Goal: Transaction & Acquisition: Purchase product/service

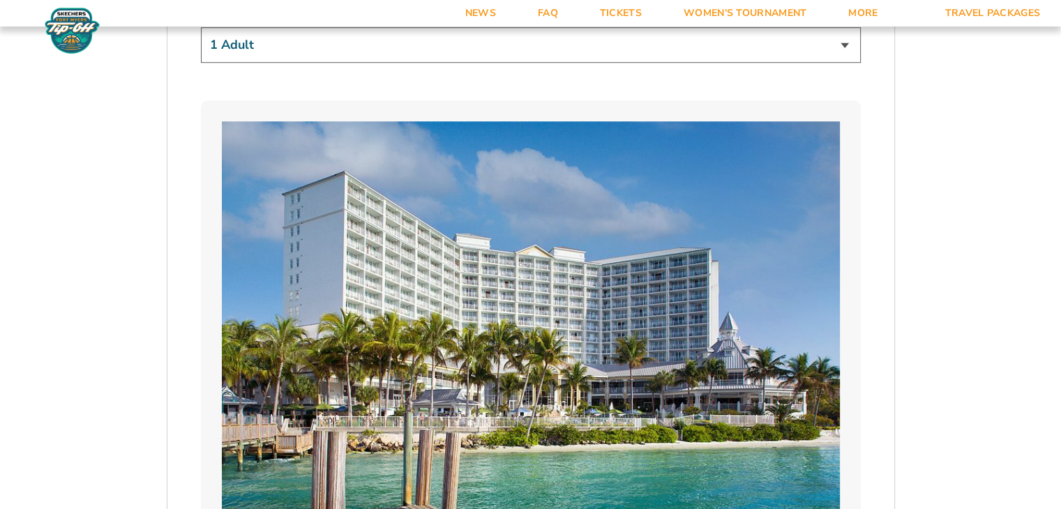
scroll to position [907, 0]
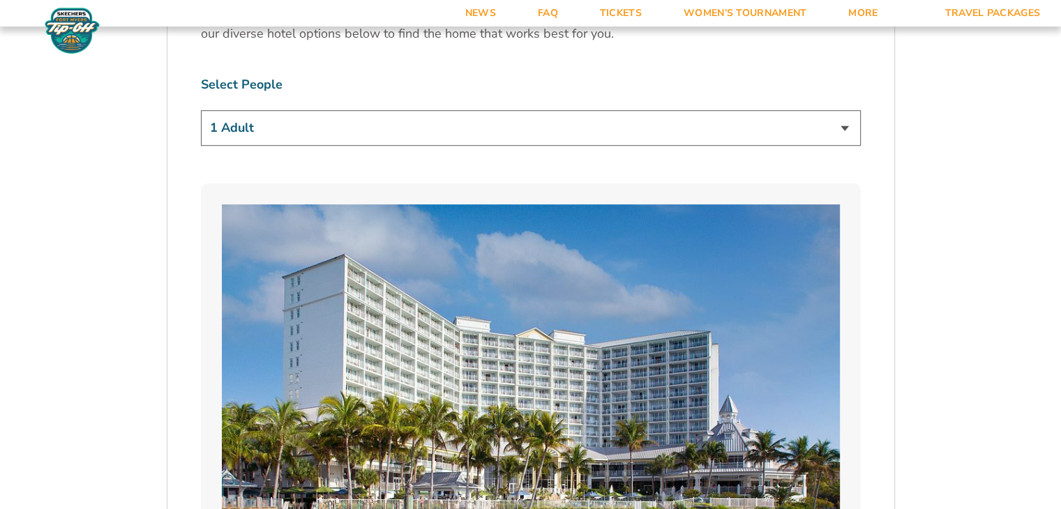
click at [845, 126] on select "1 Adult 2 Adults 3 Adults 4 Adults 2 Adults + 1 Child 2 Adults + 2 Children 2 A…" at bounding box center [531, 128] width 660 height 36
select select "2 Adults"
click at [201, 110] on select "1 Adult 2 Adults 3 Adults 4 Adults 2 Adults + 1 Child 2 Adults + 2 Children 2 A…" at bounding box center [531, 128] width 660 height 36
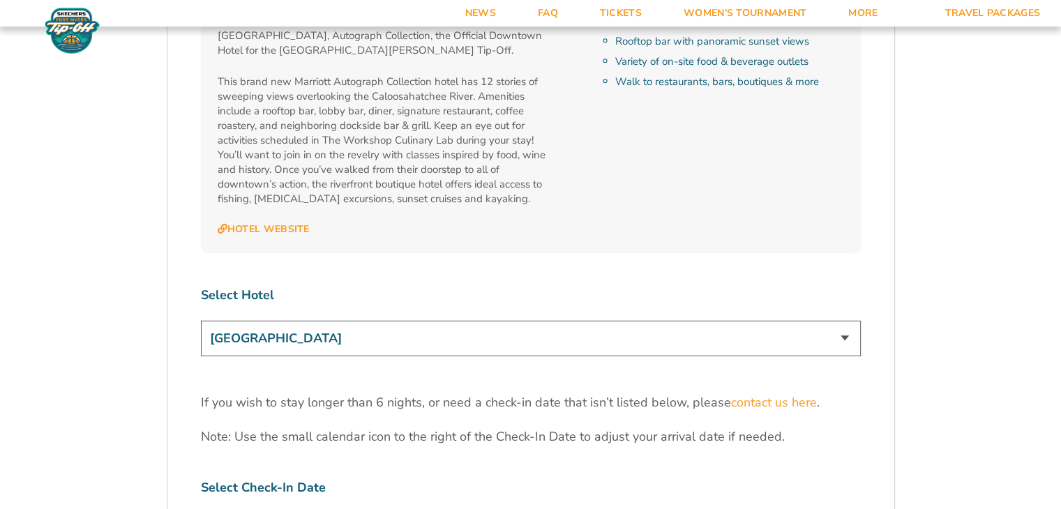
scroll to position [4185, 0]
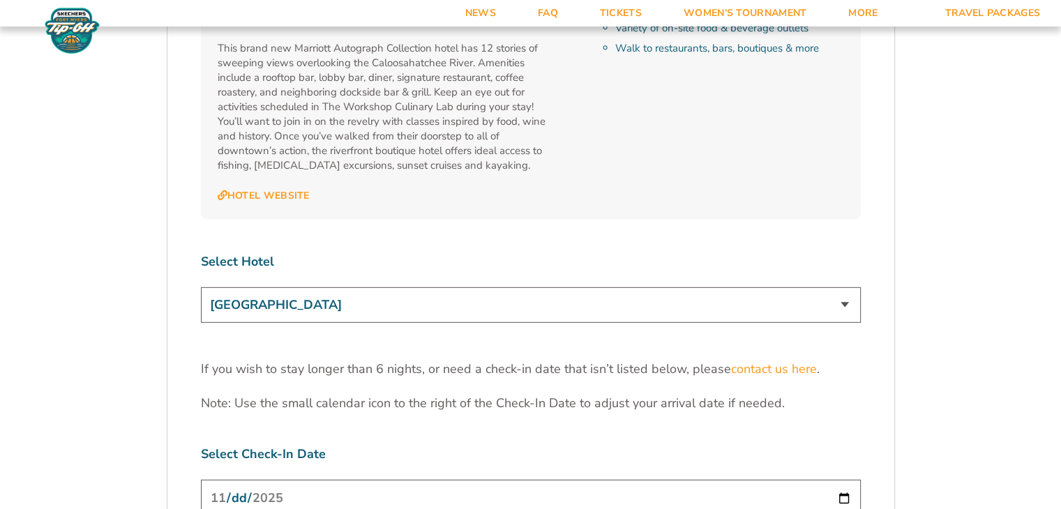
click at [843, 480] on input "[DATE]" at bounding box center [531, 498] width 660 height 37
type input "[DATE]"
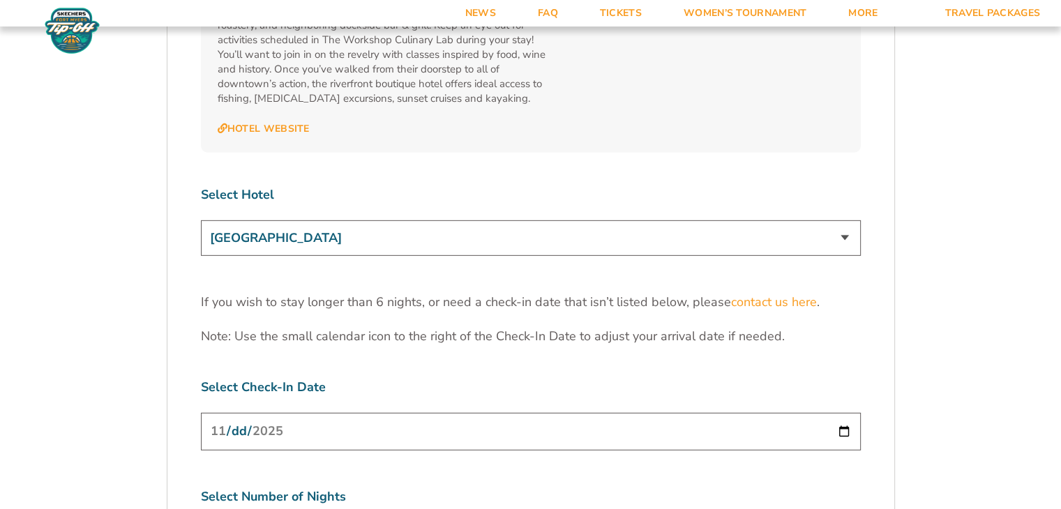
scroll to position [4325, 0]
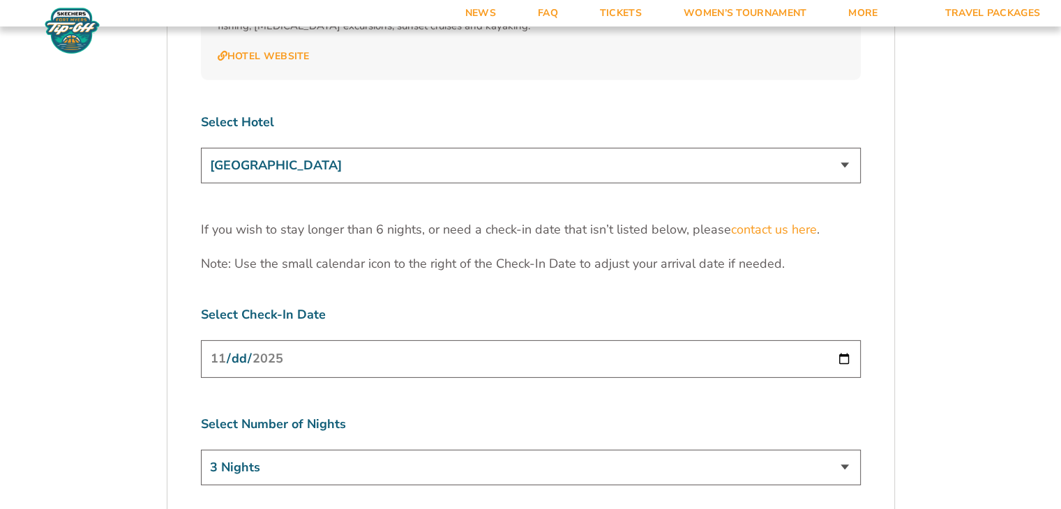
click at [843, 450] on select "3 Nights 4 Nights 5 Nights 6 Nights" at bounding box center [531, 468] width 660 height 36
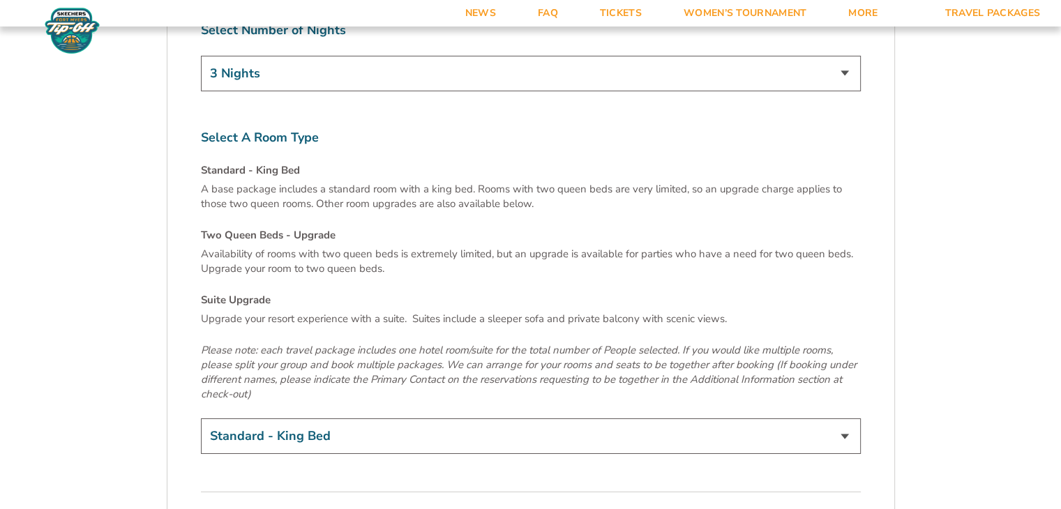
scroll to position [4743, 0]
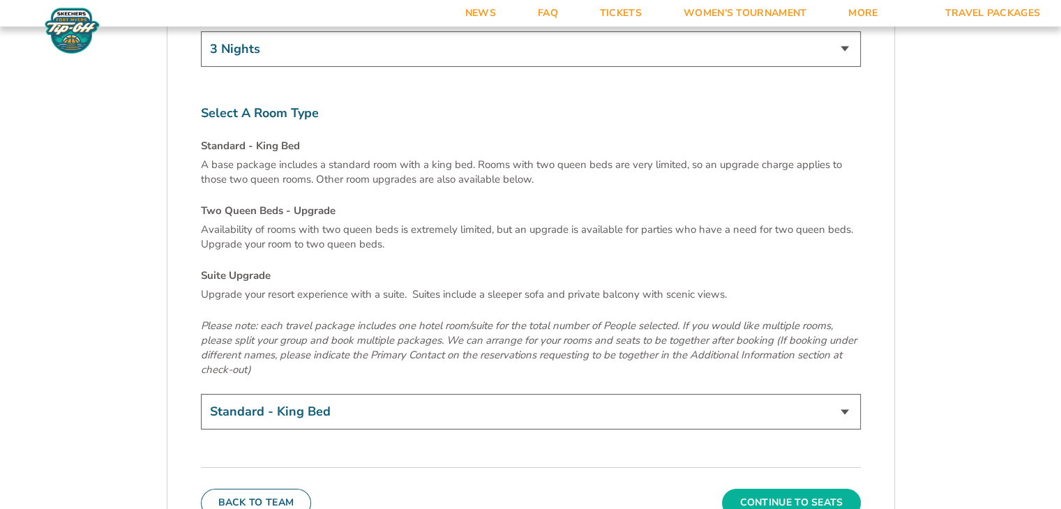
click at [782, 489] on button "Continue To Seats" at bounding box center [791, 503] width 138 height 28
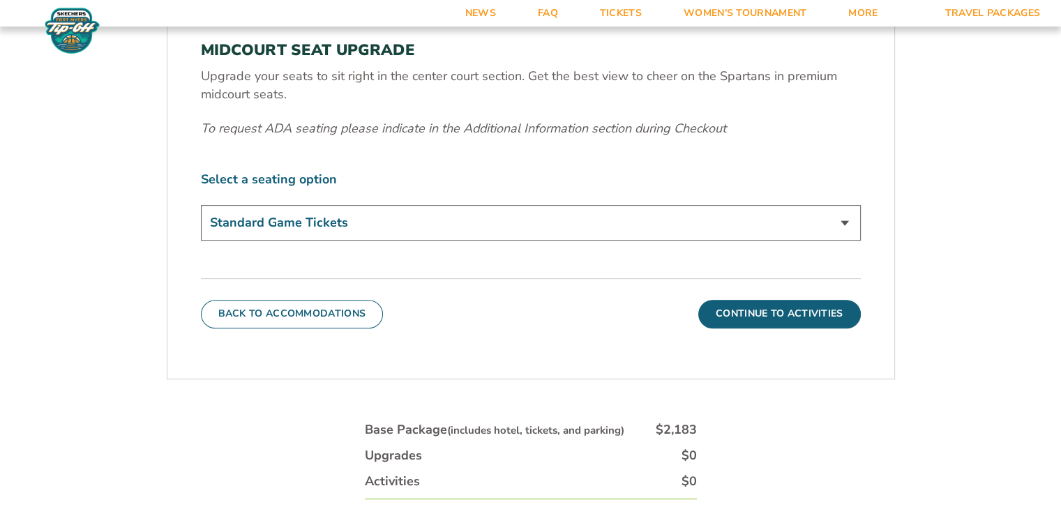
scroll to position [589, 0]
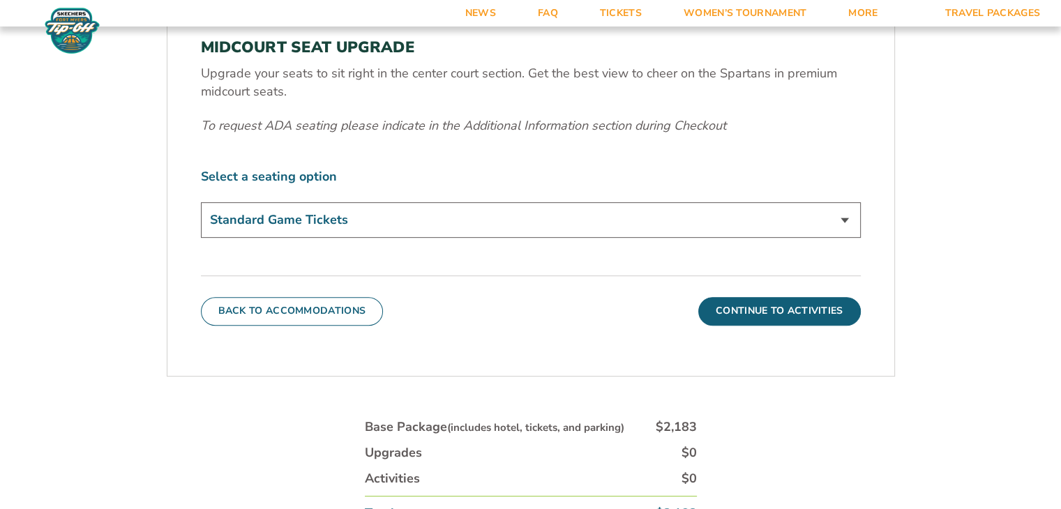
click at [843, 218] on select "Standard Game Tickets Midcourt Seat Upgrade (+$140 per person)" at bounding box center [531, 220] width 660 height 36
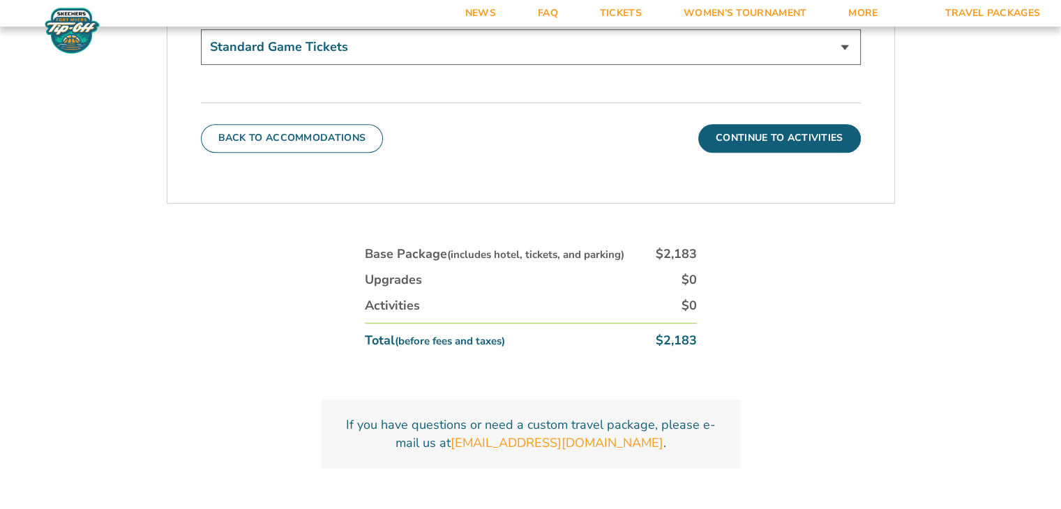
scroll to position [728, 0]
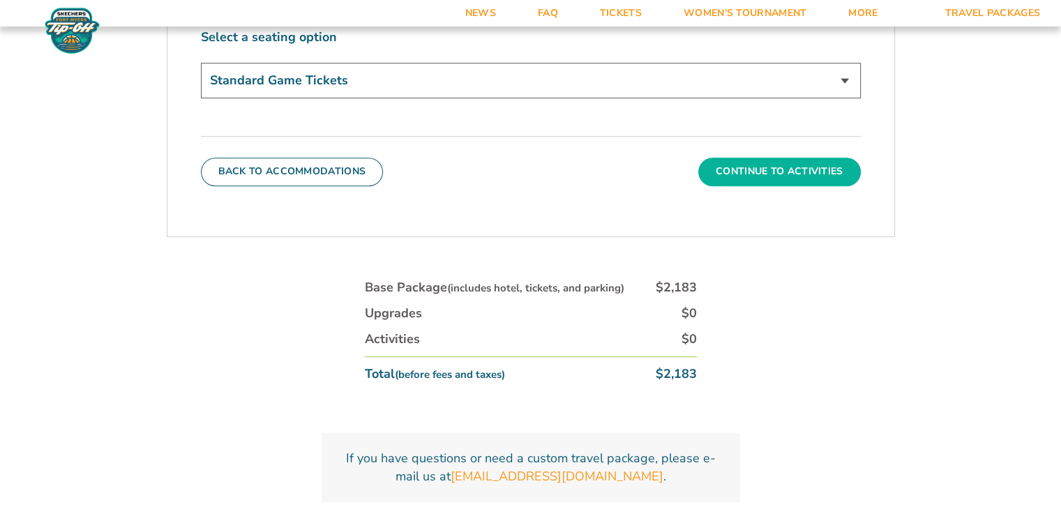
click at [765, 165] on button "Continue To Activities" at bounding box center [779, 172] width 163 height 28
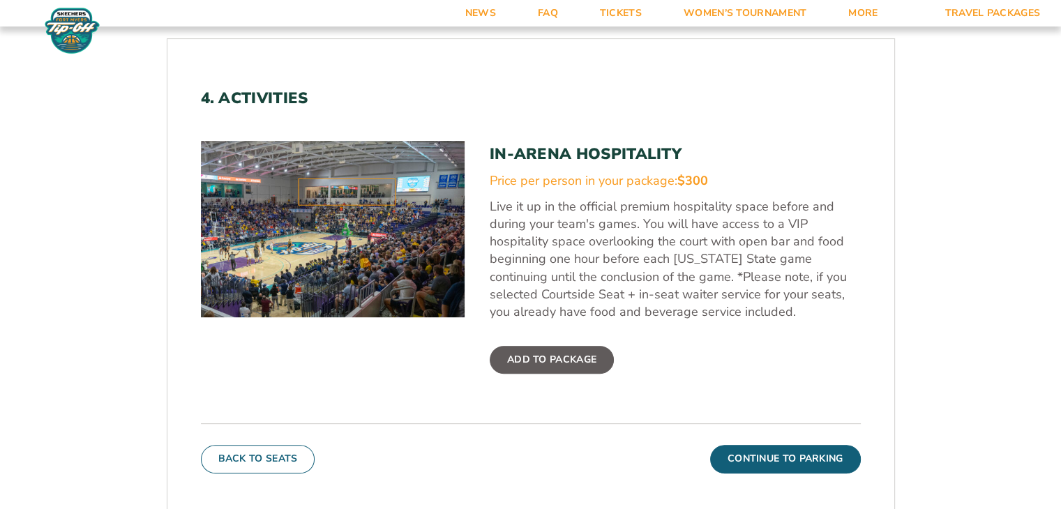
scroll to position [449, 0]
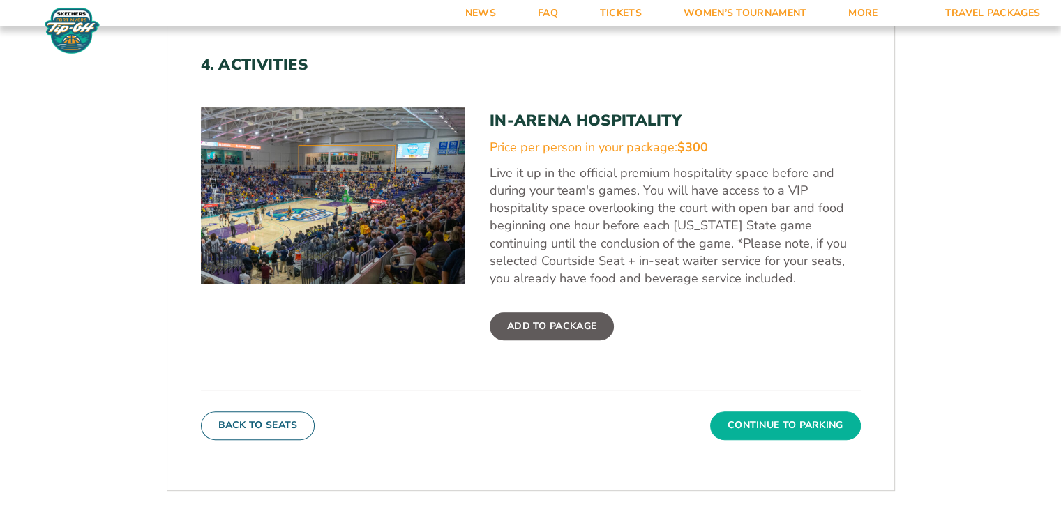
click at [781, 422] on button "Continue To Parking" at bounding box center [785, 426] width 151 height 28
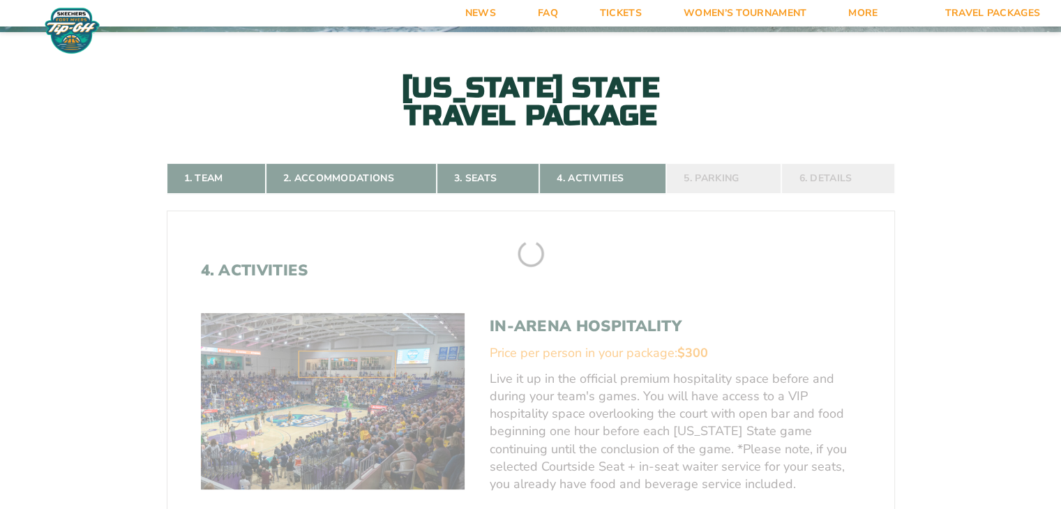
scroll to position [240, 0]
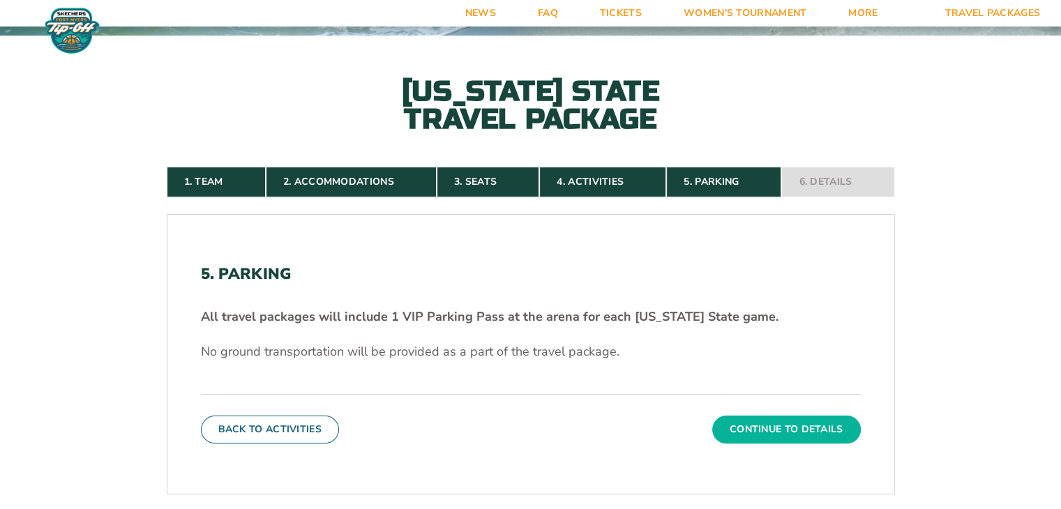
click at [767, 426] on button "Continue To Details" at bounding box center [786, 430] width 149 height 28
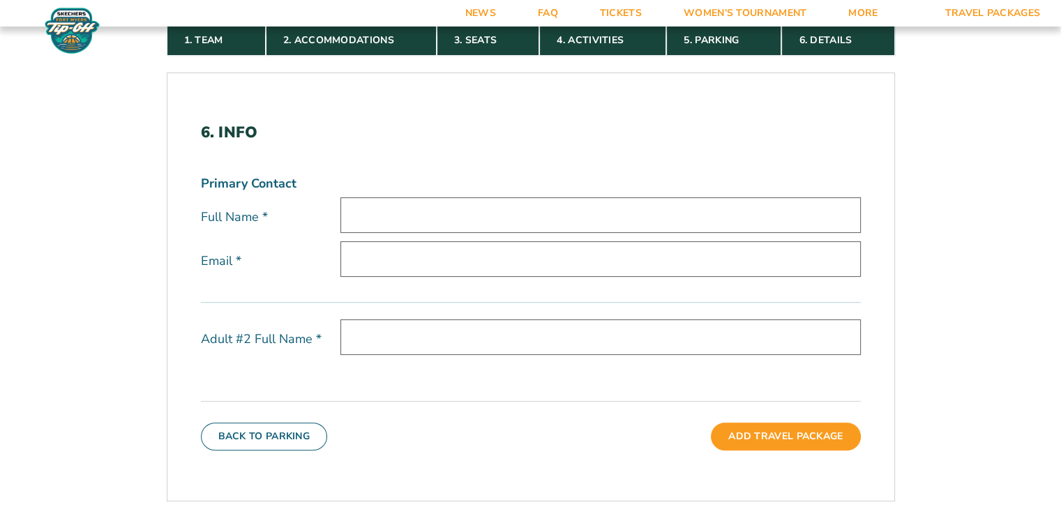
scroll to position [379, 0]
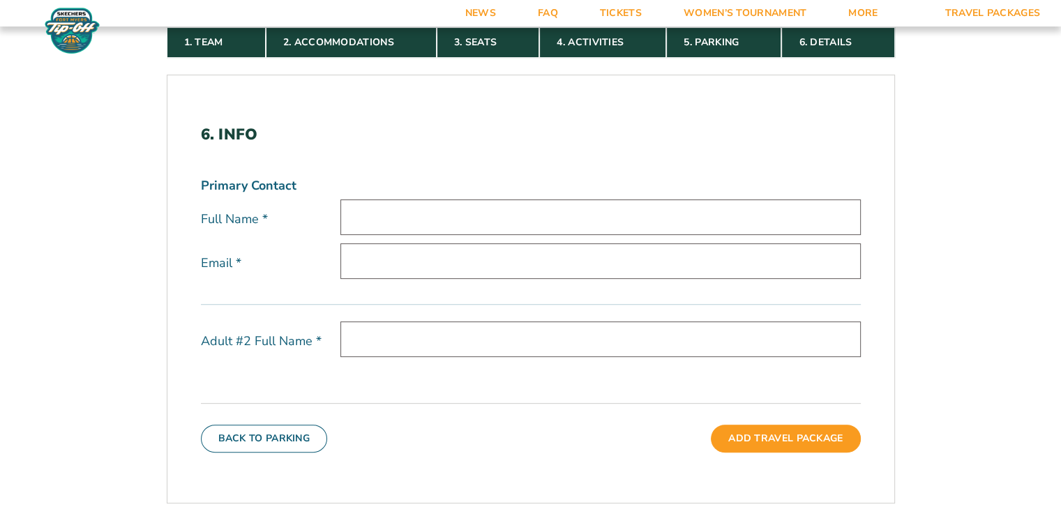
click at [351, 211] on input "text" at bounding box center [600, 217] width 520 height 36
type input "Lawrence E. Perlin"
type input "larry.perlin@gmail.com"
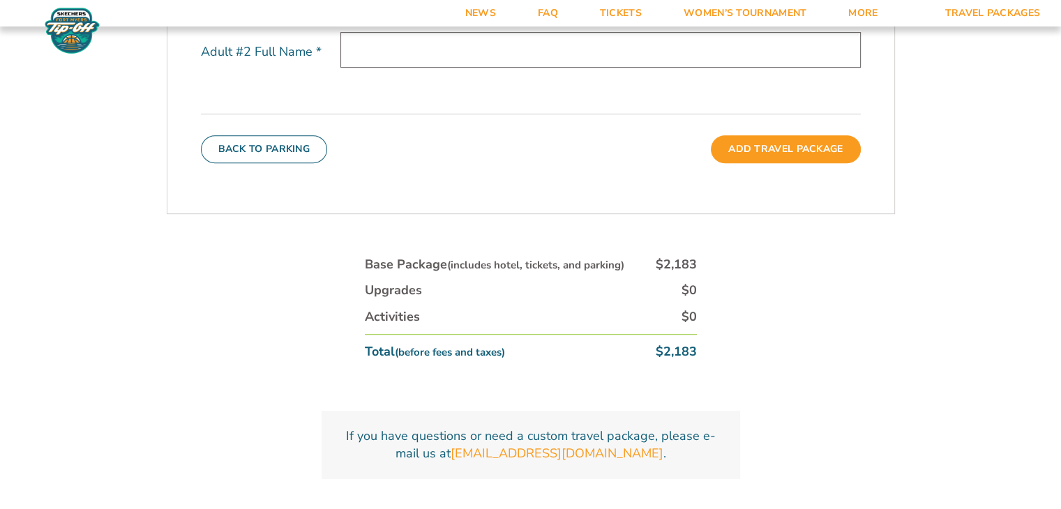
scroll to position [728, 0]
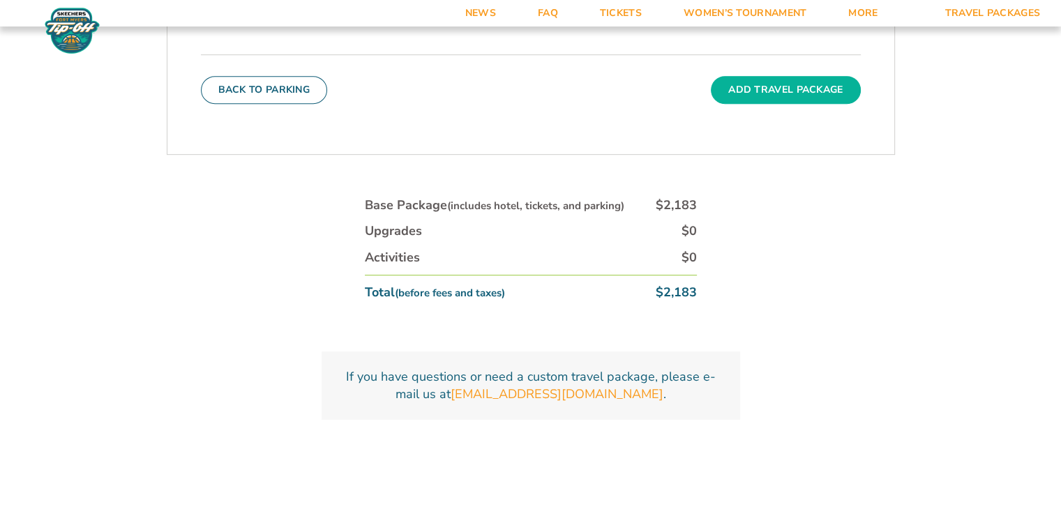
click at [781, 82] on button "Add Travel Package" at bounding box center [785, 90] width 149 height 28
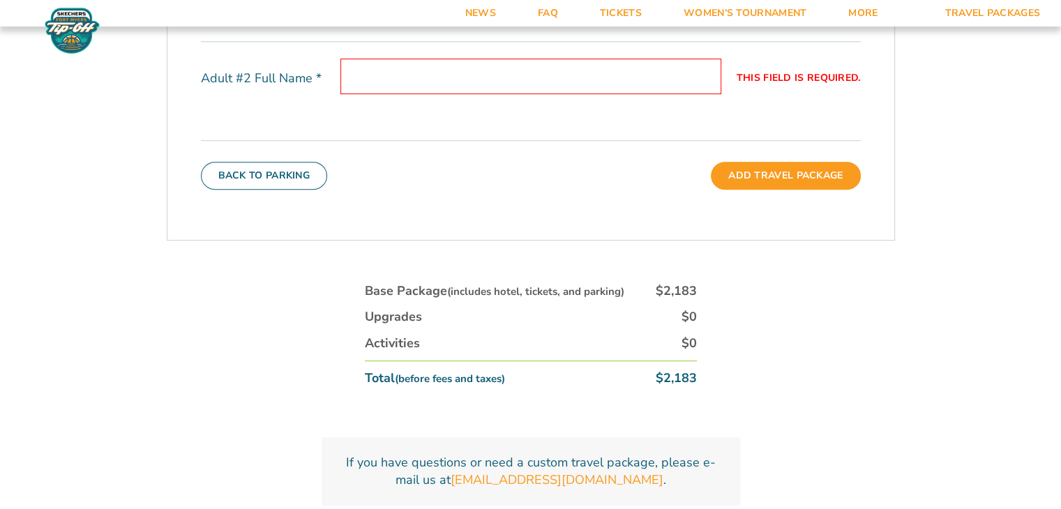
scroll to position [560, 0]
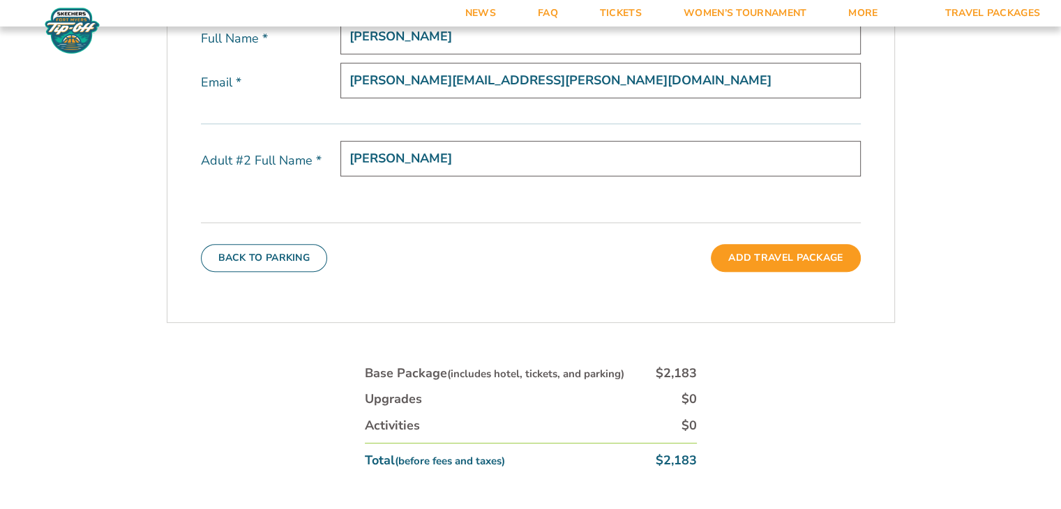
click at [354, 152] on input "sue Perlin" at bounding box center [600, 159] width 520 height 36
type input "Sue Perlin"
click at [739, 255] on button "Add Travel Package" at bounding box center [785, 258] width 149 height 28
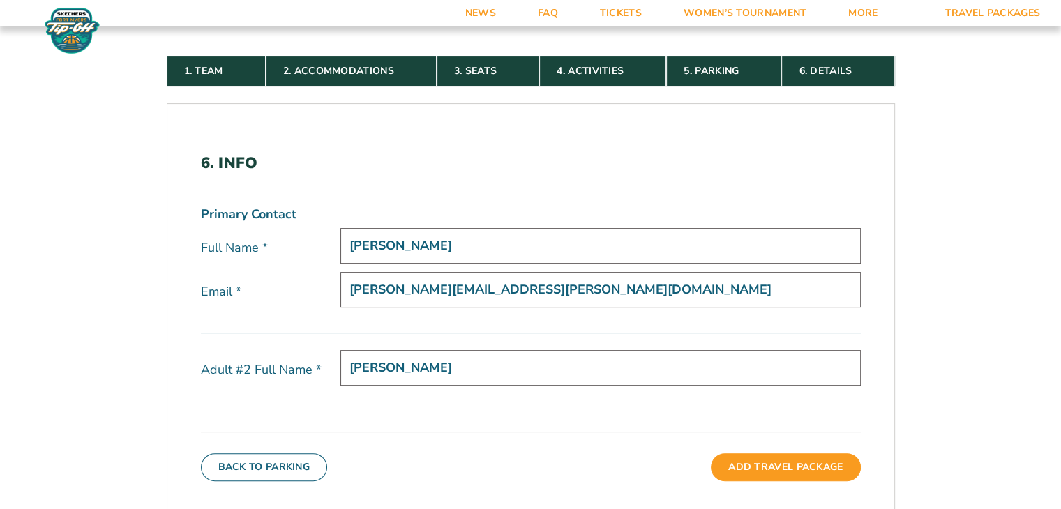
scroll to position [421, 0]
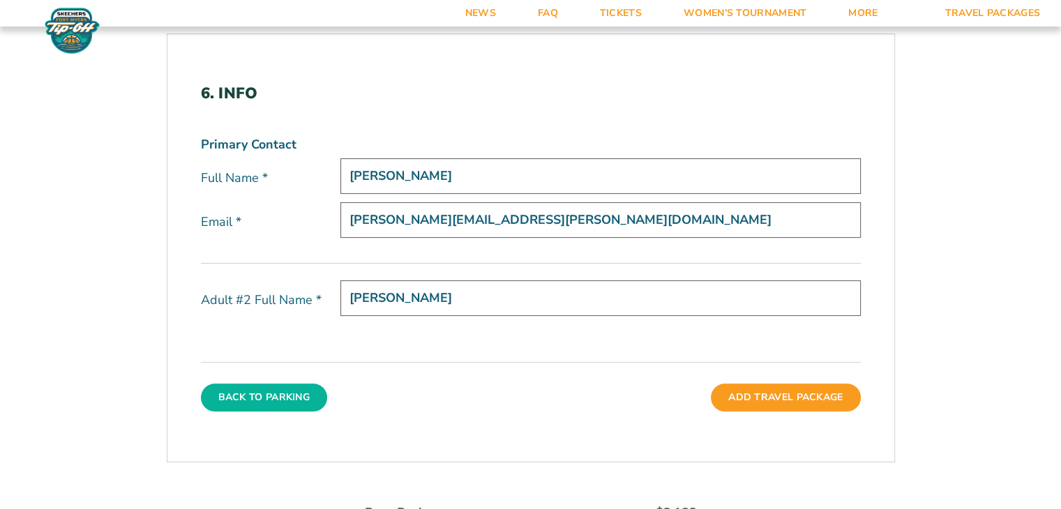
click at [273, 393] on button "Back To Parking" at bounding box center [264, 398] width 127 height 28
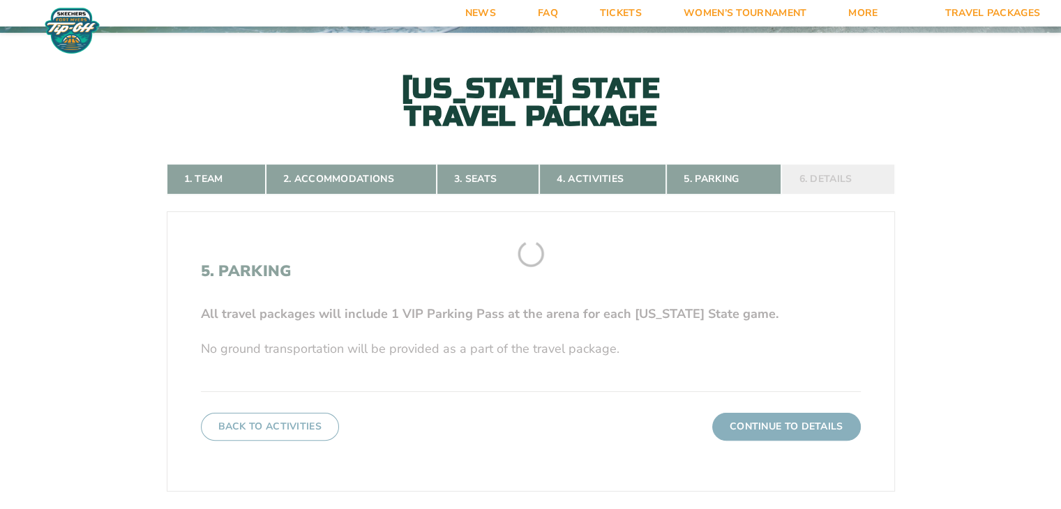
scroll to position [240, 0]
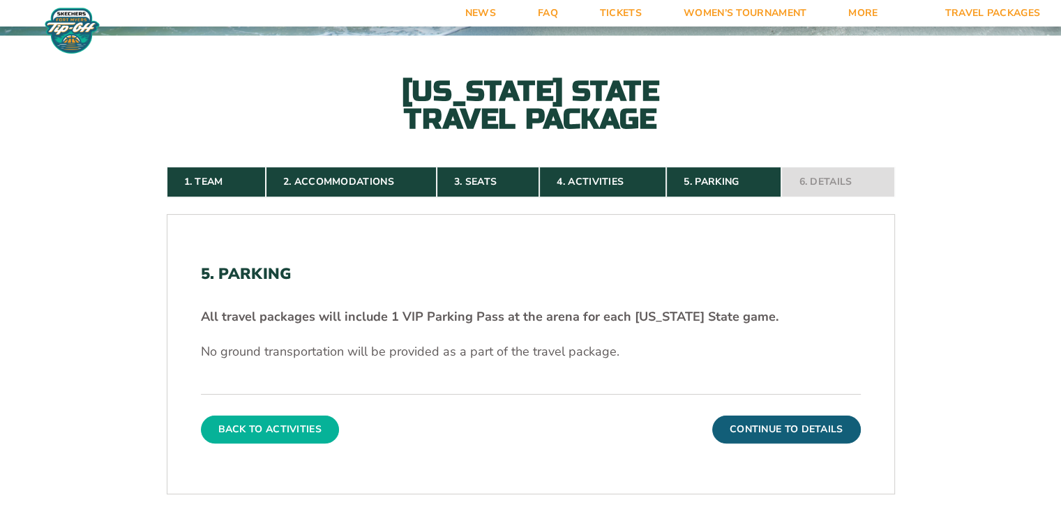
click at [268, 431] on button "Back To Activities" at bounding box center [270, 430] width 138 height 28
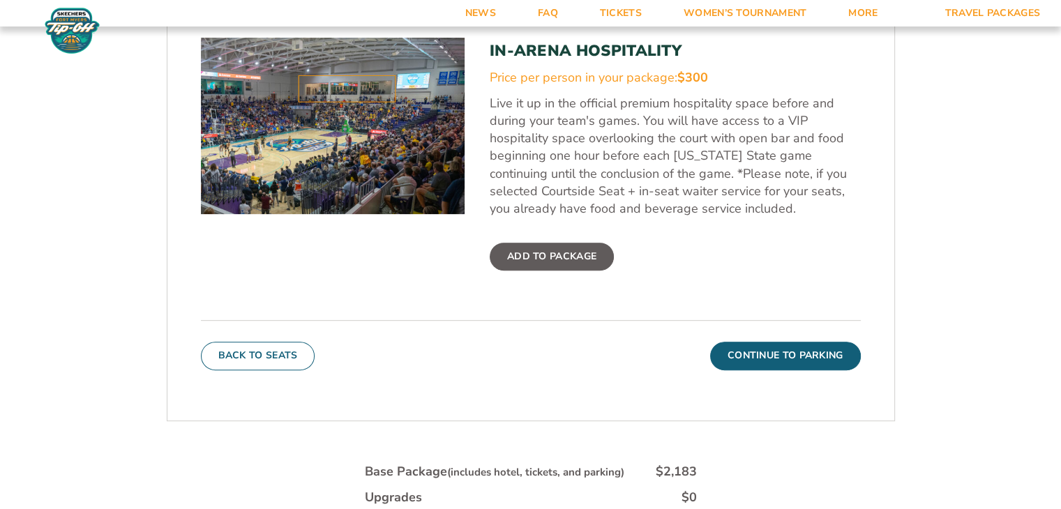
scroll to position [449, 0]
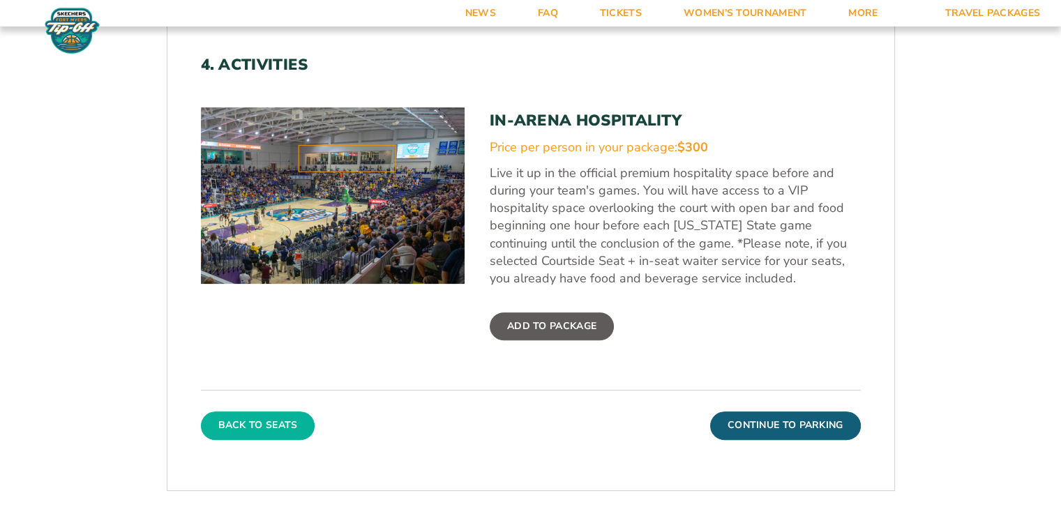
click at [261, 426] on button "Back To Seats" at bounding box center [258, 426] width 114 height 28
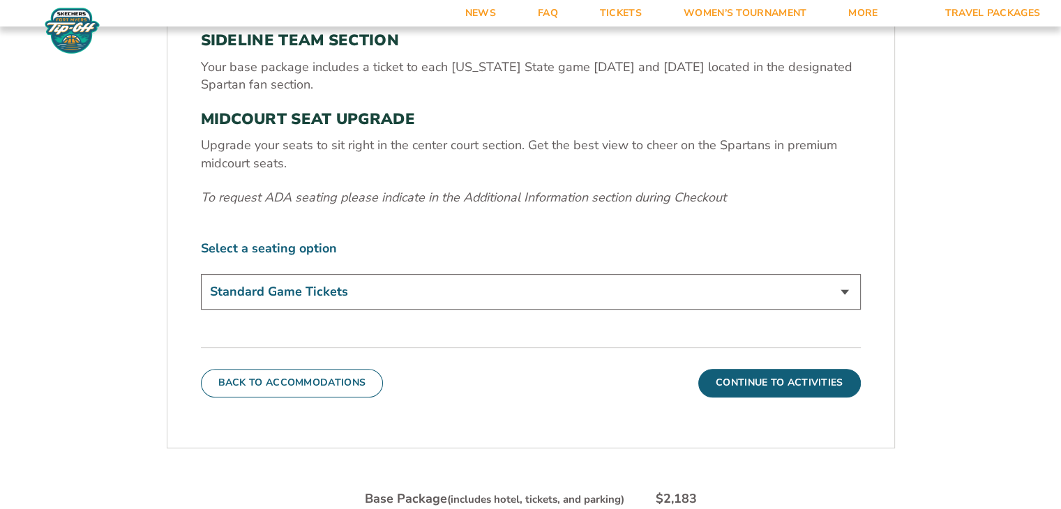
scroll to position [589, 0]
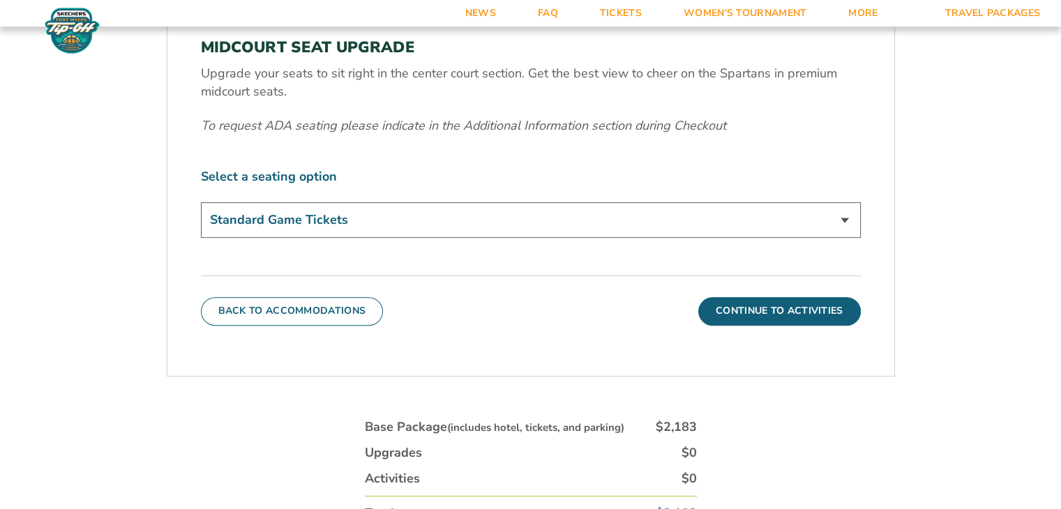
click at [843, 219] on select "Standard Game Tickets Midcourt Seat Upgrade (+$140 per person)" at bounding box center [531, 220] width 660 height 36
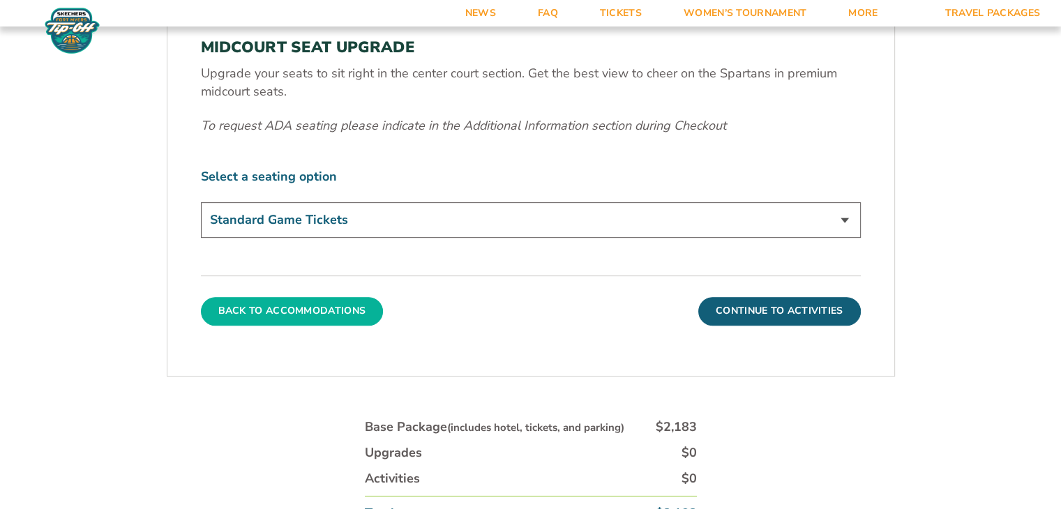
click at [256, 306] on button "Back To Accommodations" at bounding box center [292, 311] width 183 height 28
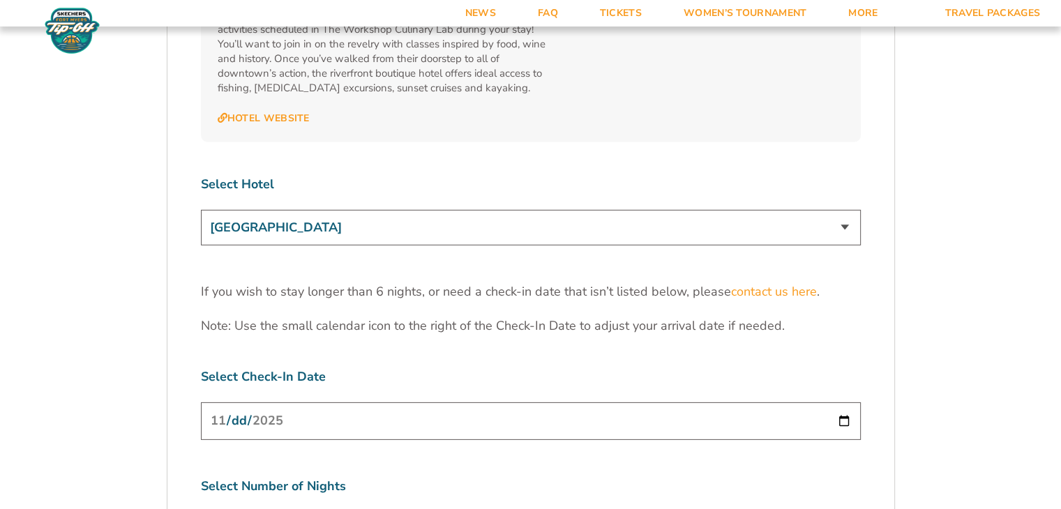
scroll to position [4216, 0]
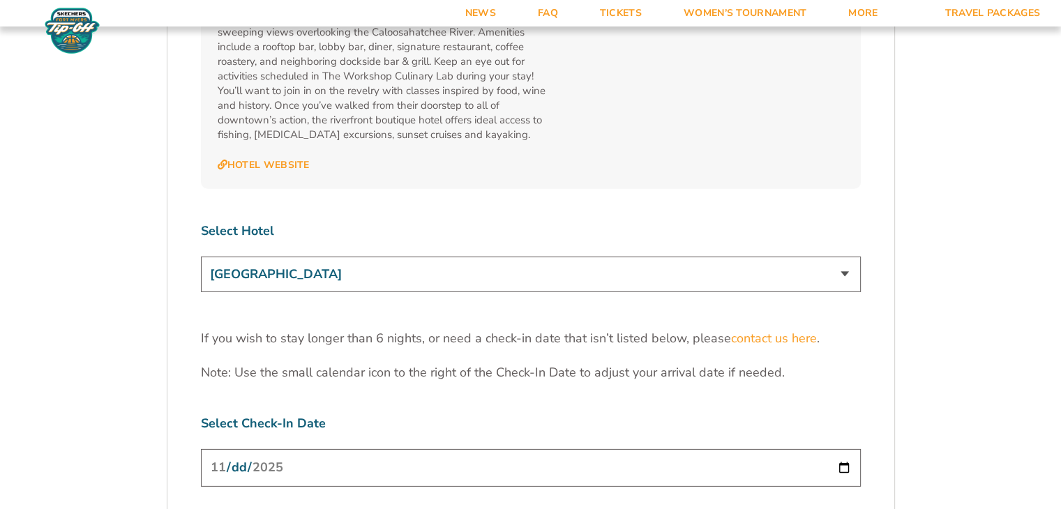
click at [845, 257] on select "Marriott Sanibel Harbour Resort & Spa Margaritaville Beach Resort Pink Shell Be…" at bounding box center [531, 275] width 660 height 36
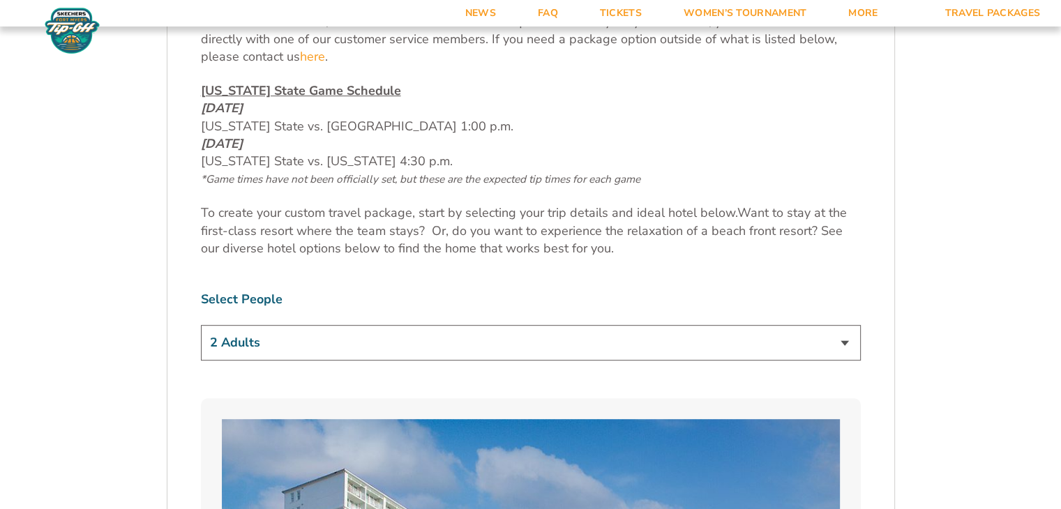
scroll to position [658, 0]
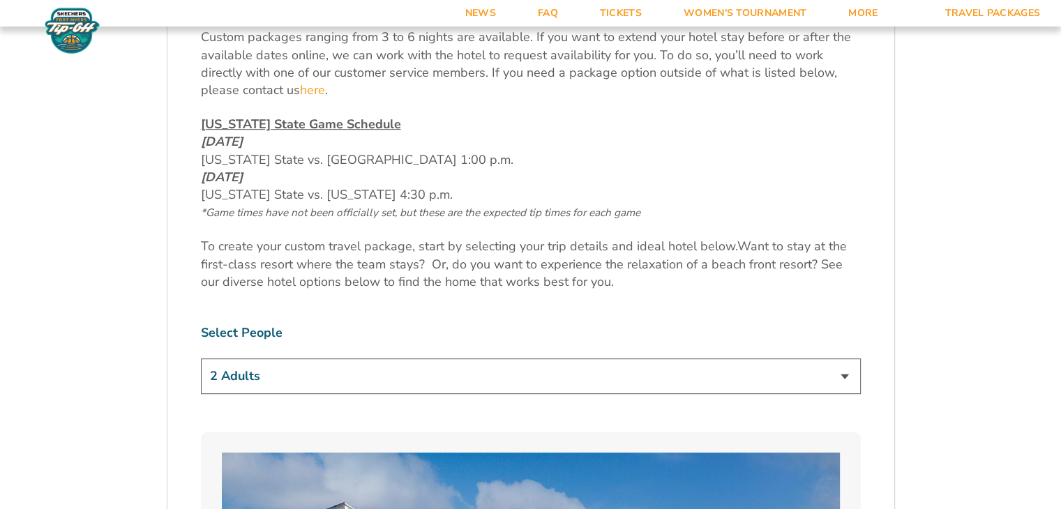
click at [845, 374] on select "1 Adult 2 Adults 3 Adults 4 Adults 2 Adults + 1 Child 2 Adults + 2 Children 2 A…" at bounding box center [531, 377] width 660 height 36
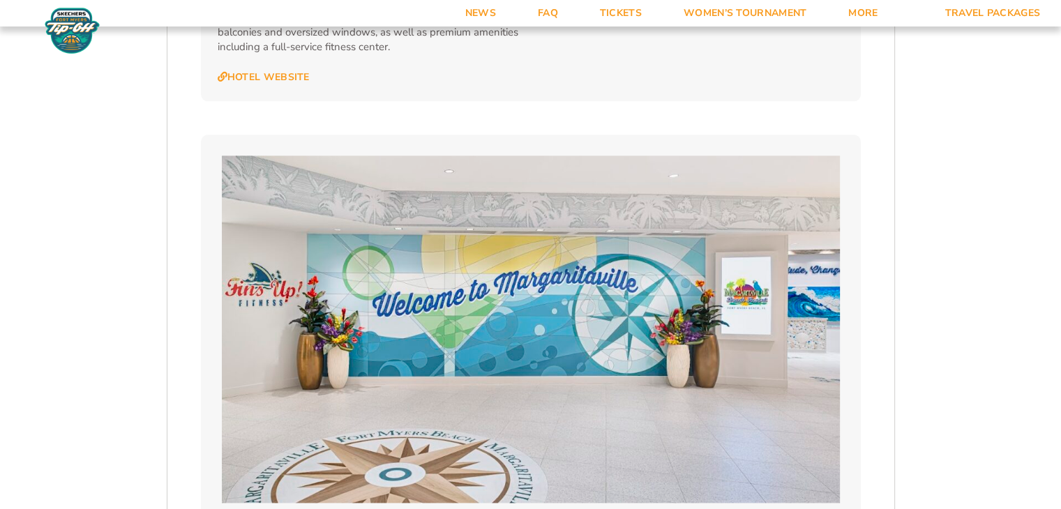
scroll to position [1565, 0]
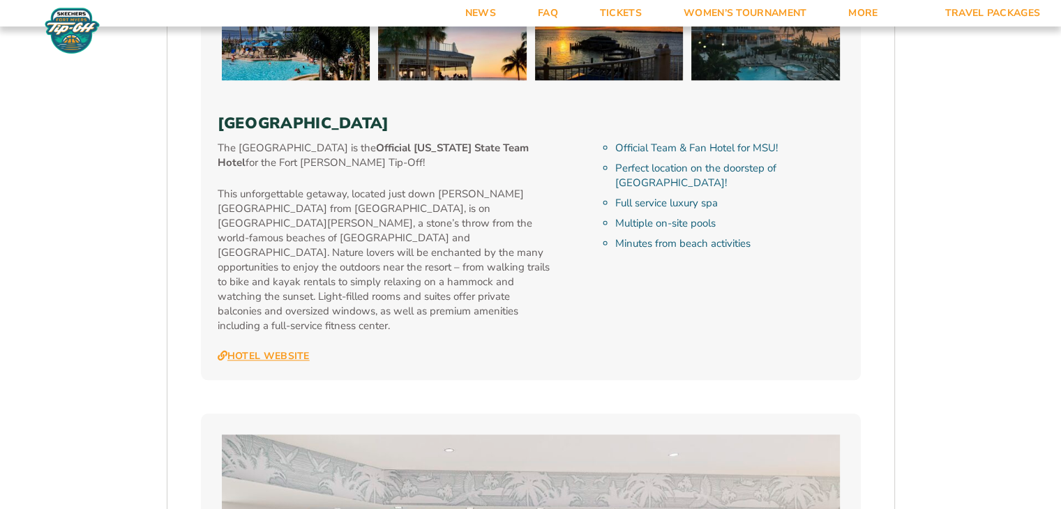
click at [283, 350] on link "Hotel Website" at bounding box center [264, 356] width 92 height 13
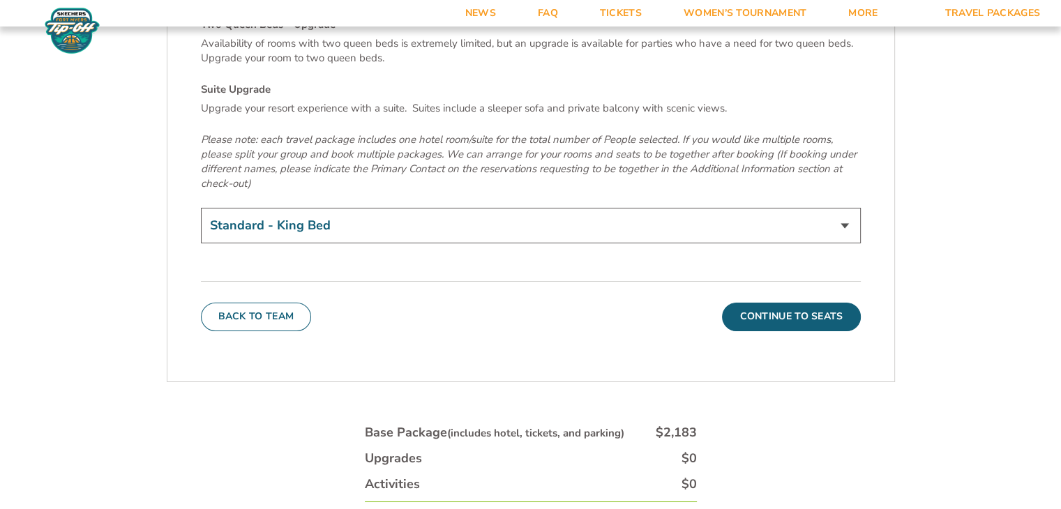
scroll to position [4813, 0]
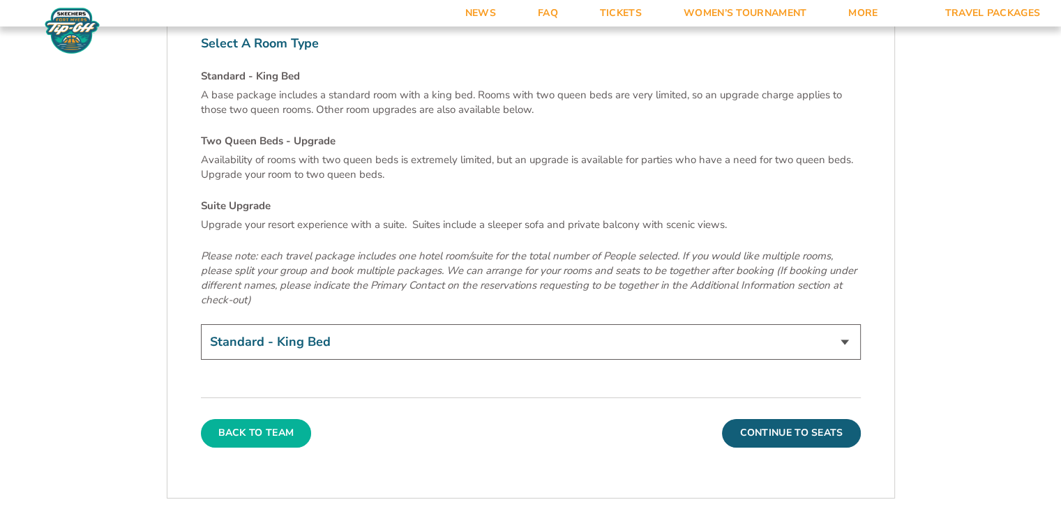
click at [268, 419] on button "Back To Team" at bounding box center [256, 433] width 111 height 28
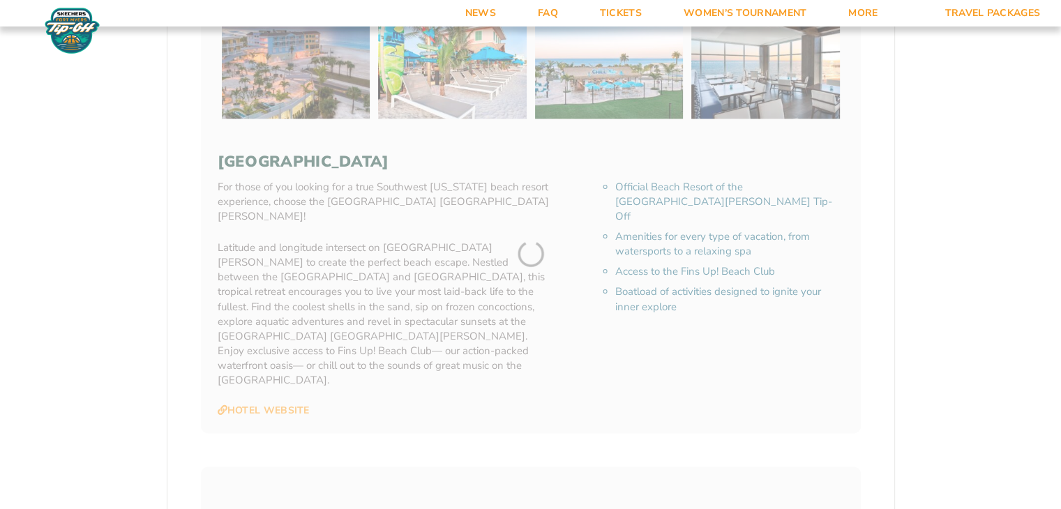
scroll to position [240, 0]
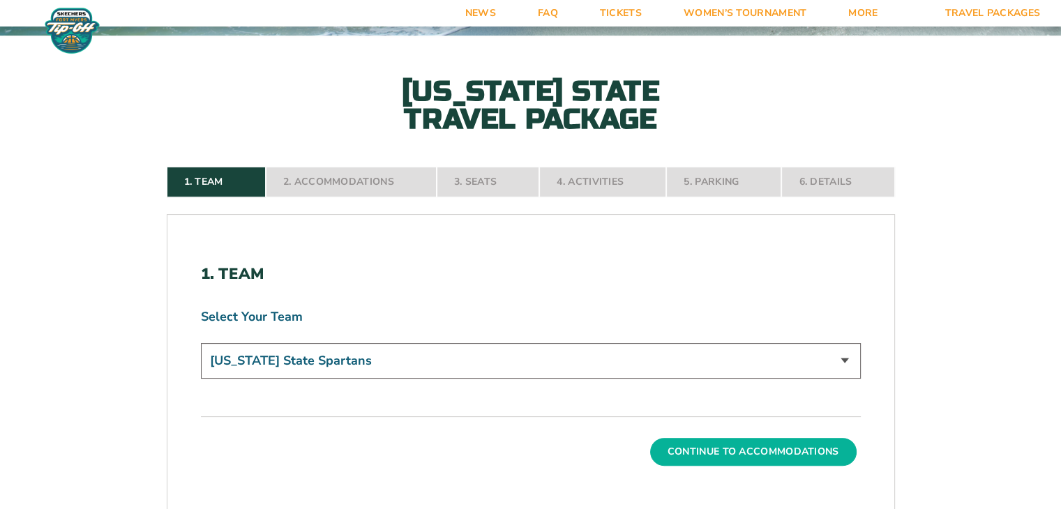
click at [683, 451] on button "Continue To Accommodations" at bounding box center [753, 452] width 206 height 28
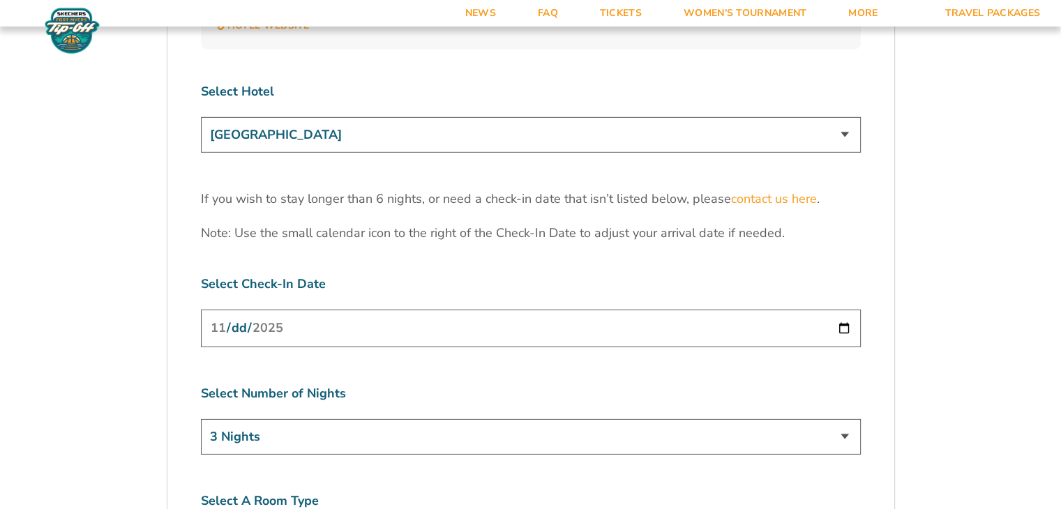
scroll to position [4425, 0]
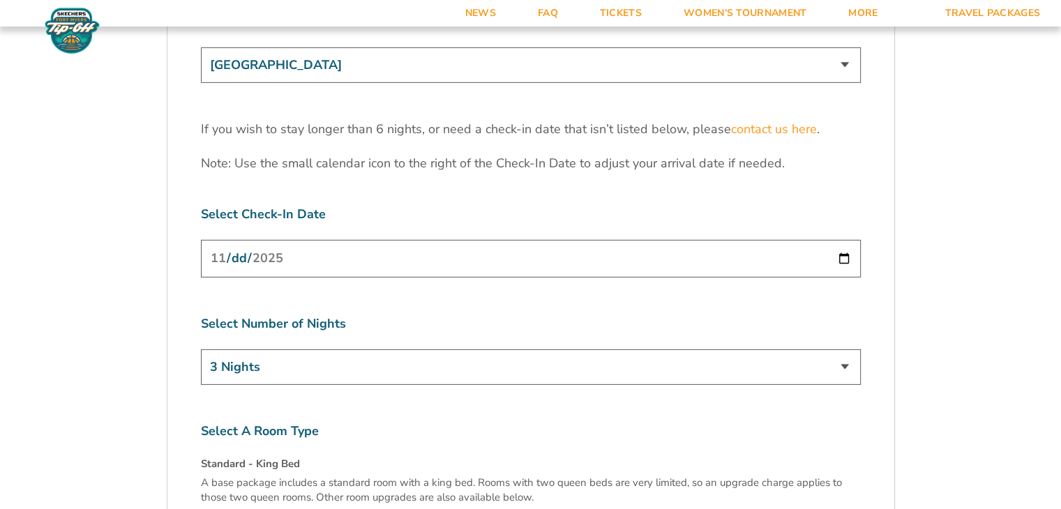
click at [843, 240] on input "2025-11-25" at bounding box center [531, 258] width 660 height 37
click at [724, 206] on label "Select Check-In Date" at bounding box center [531, 214] width 660 height 17
click at [843, 349] on select "3 Nights 4 Nights 5 Nights 6 Nights" at bounding box center [531, 367] width 660 height 36
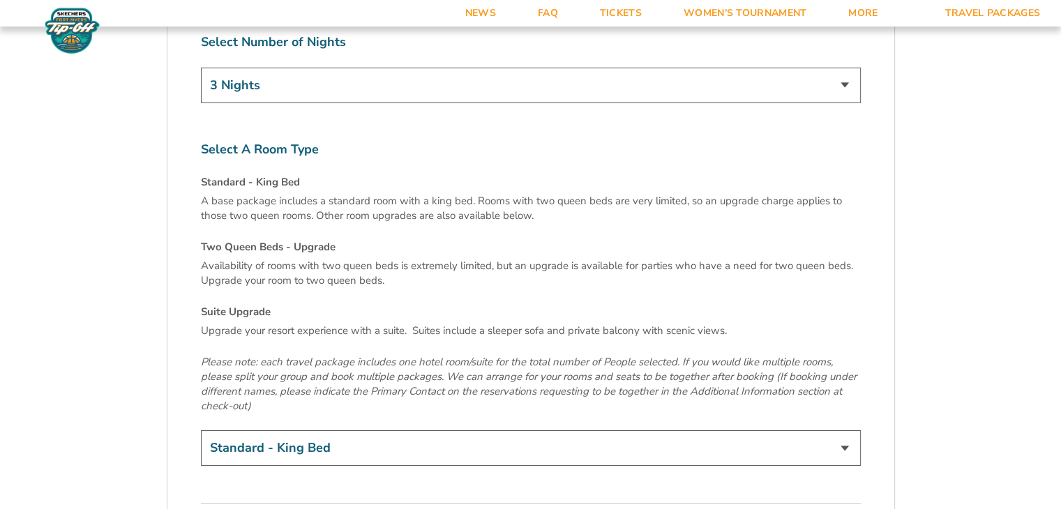
scroll to position [4774, 0]
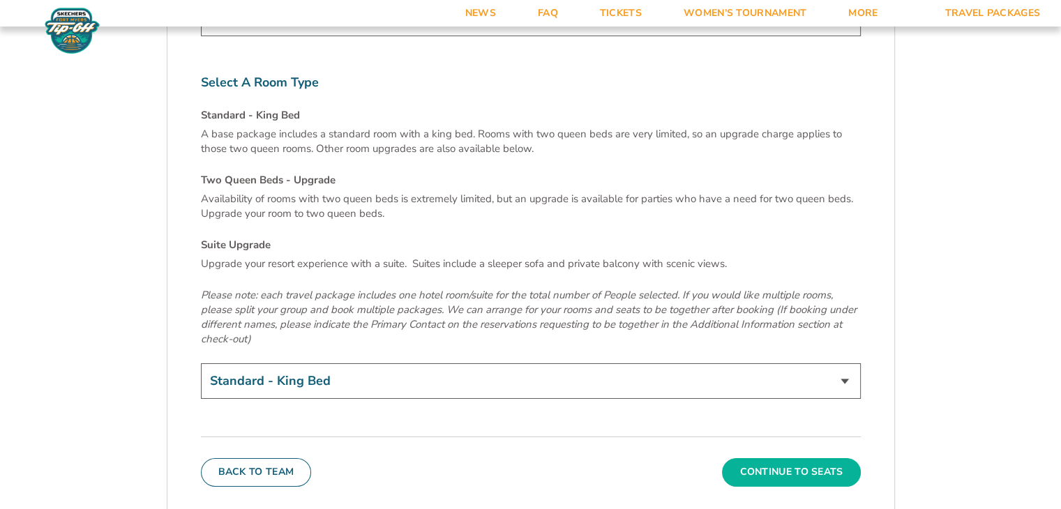
click at [764, 458] on button "Continue To Seats" at bounding box center [791, 472] width 138 height 28
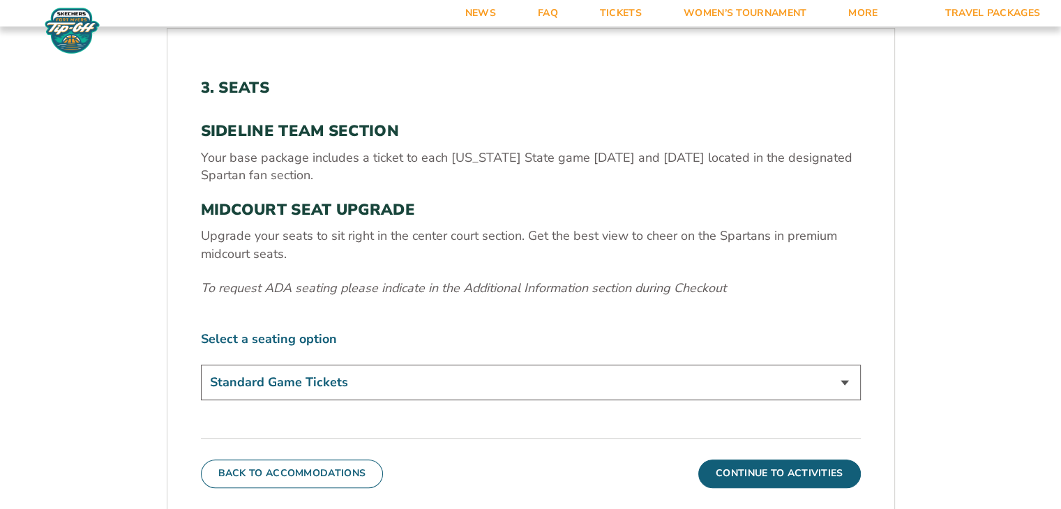
scroll to position [449, 0]
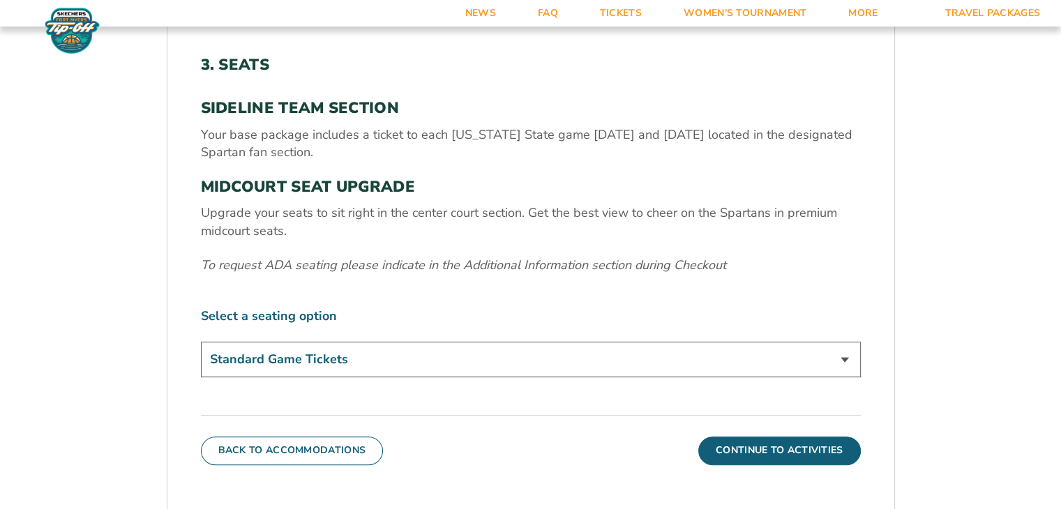
click at [844, 357] on select "Standard Game Tickets Midcourt Seat Upgrade (+$140 per person)" at bounding box center [531, 360] width 660 height 36
select select "Midcourt Seat Upgrade"
click at [201, 342] on select "Standard Game Tickets Midcourt Seat Upgrade (+$140 per person)" at bounding box center [531, 360] width 660 height 36
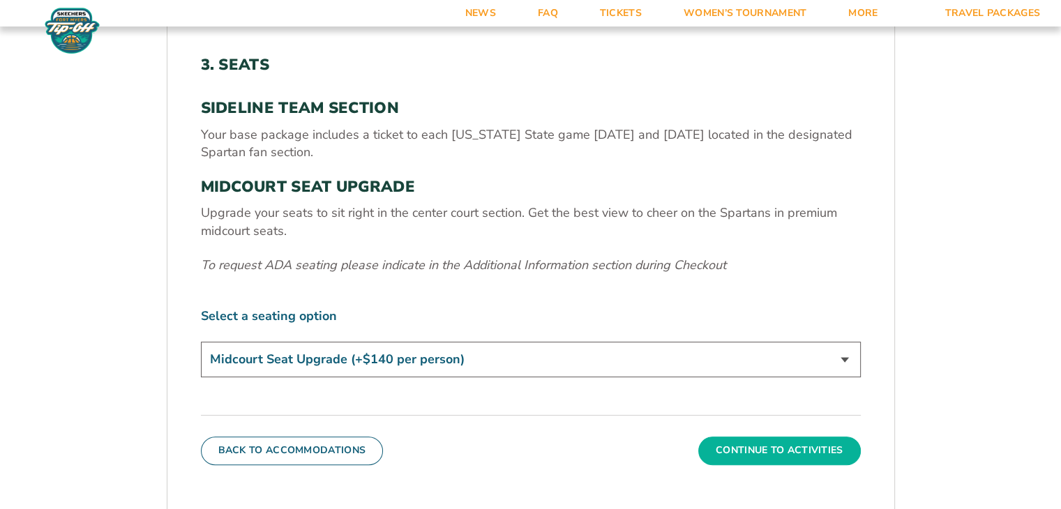
click at [765, 449] on button "Continue To Activities" at bounding box center [779, 451] width 163 height 28
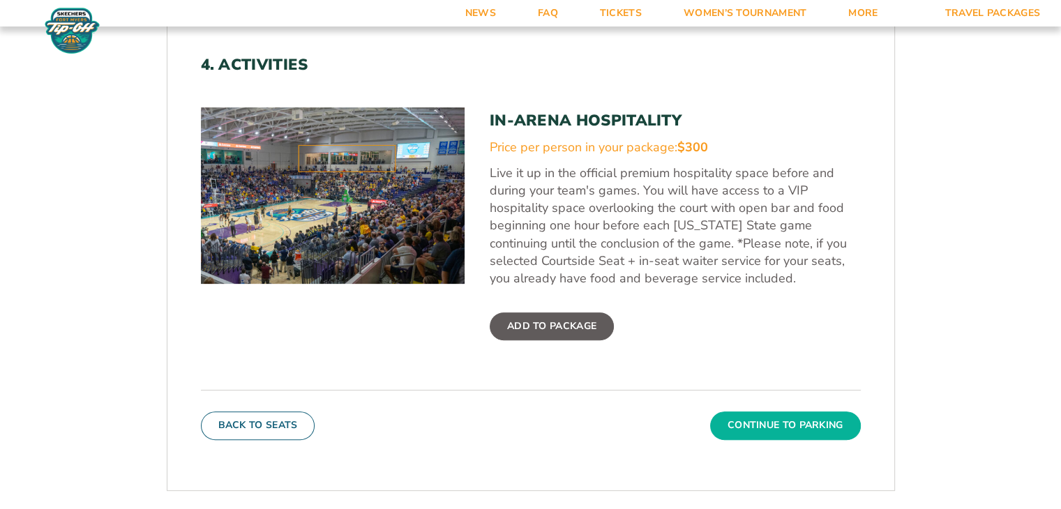
click at [769, 425] on button "Continue To Parking" at bounding box center [785, 426] width 151 height 28
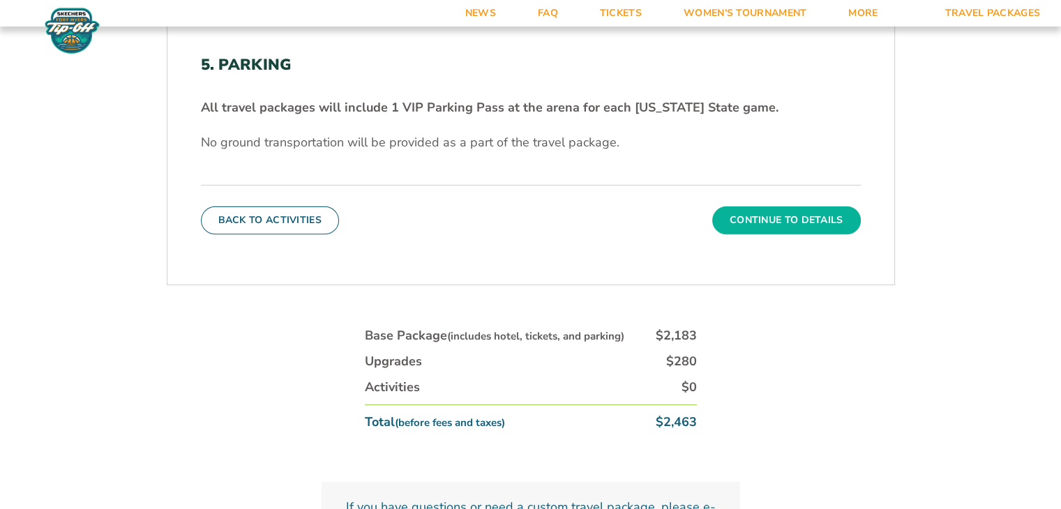
click at [766, 218] on button "Continue To Details" at bounding box center [786, 220] width 149 height 28
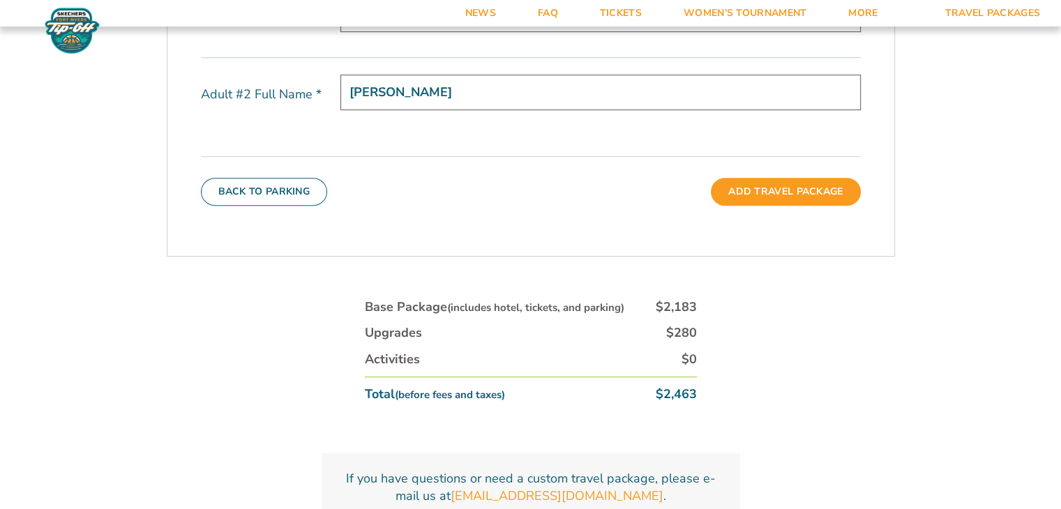
scroll to position [658, 0]
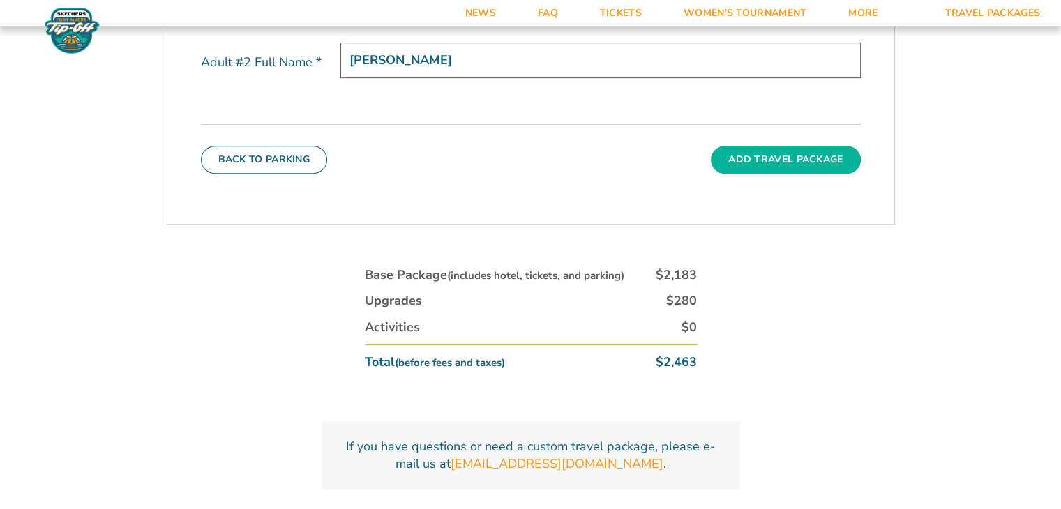
click at [785, 154] on button "Add Travel Package" at bounding box center [785, 160] width 149 height 28
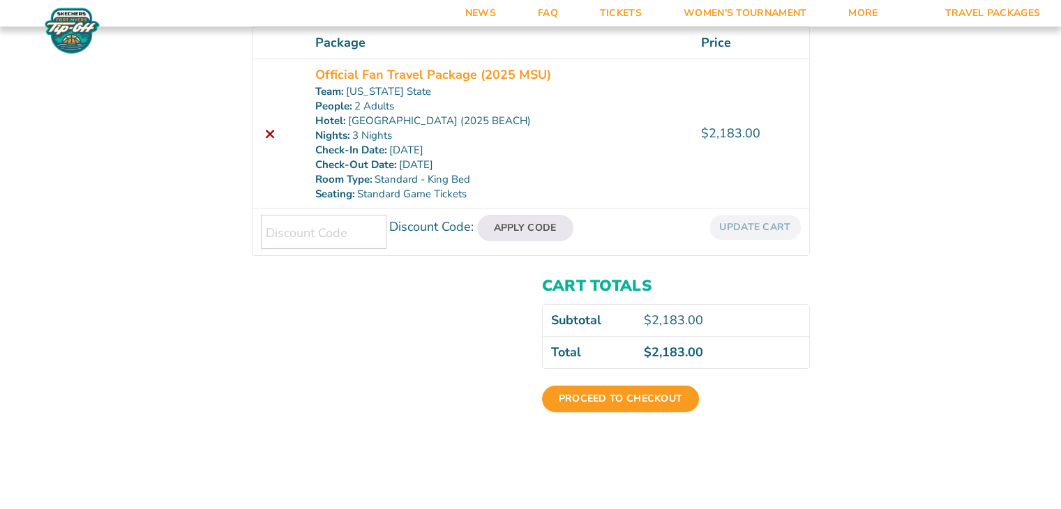
scroll to position [279, 0]
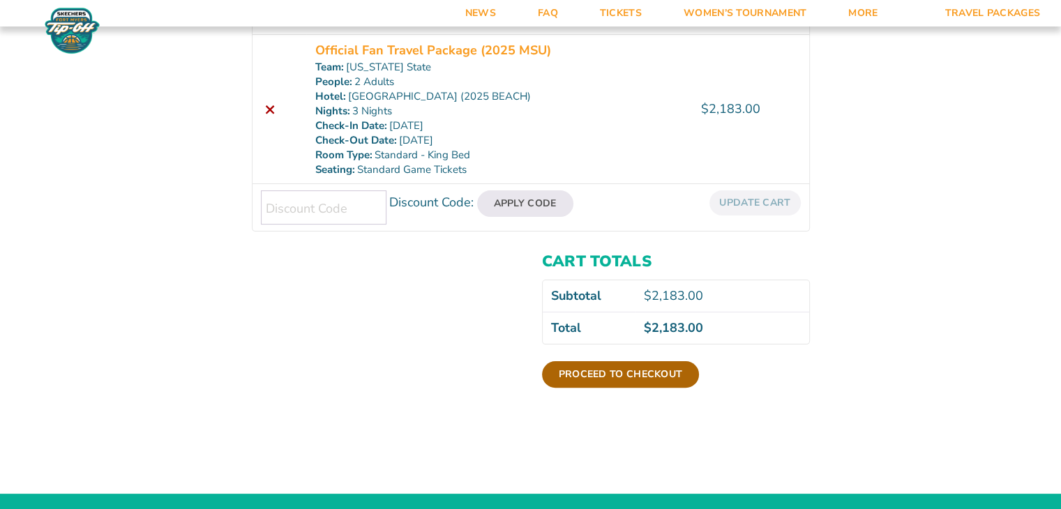
click at [619, 370] on link "Proceed to checkout" at bounding box center [621, 374] width 158 height 27
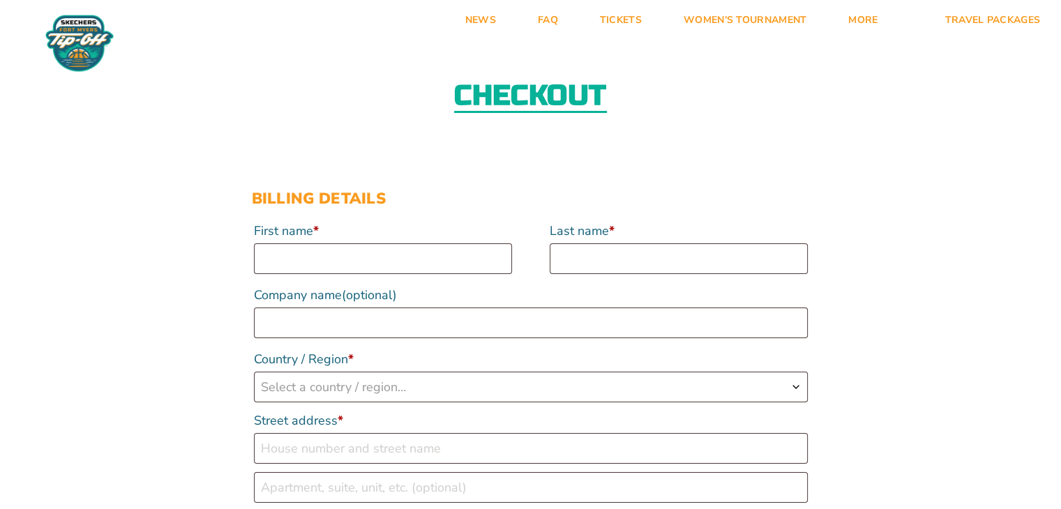
scroll to position [70, 0]
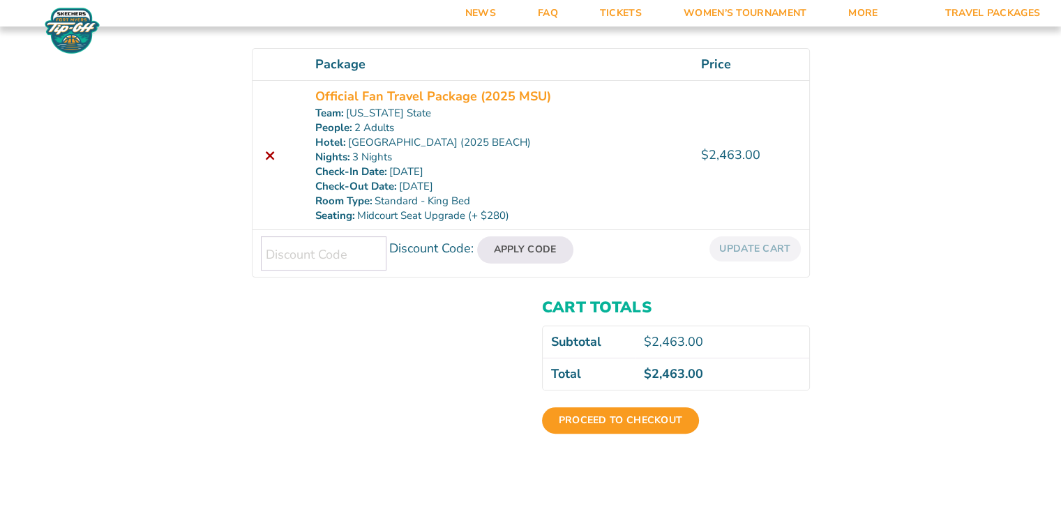
scroll to position [279, 0]
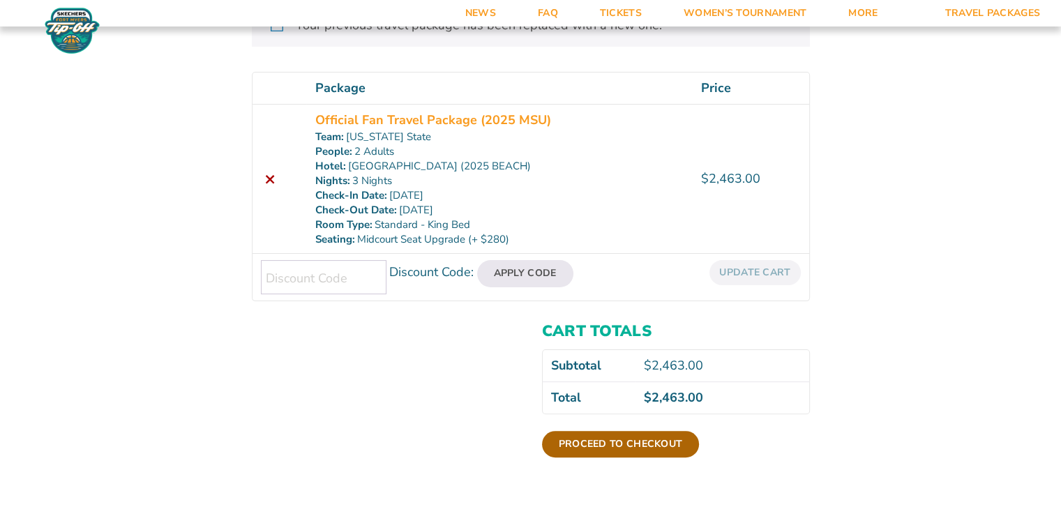
click at [601, 439] on link "Proceed to checkout" at bounding box center [621, 444] width 158 height 27
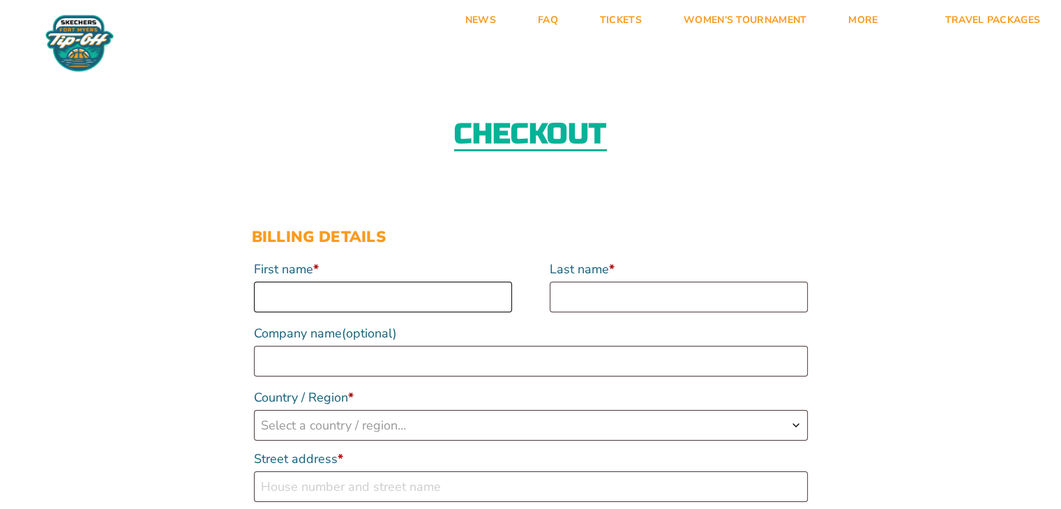
click at [303, 296] on input "First name *" at bounding box center [383, 297] width 258 height 31
type input "[PERSON_NAME]"
select select "US"
type input "[STREET_ADDRESS]"
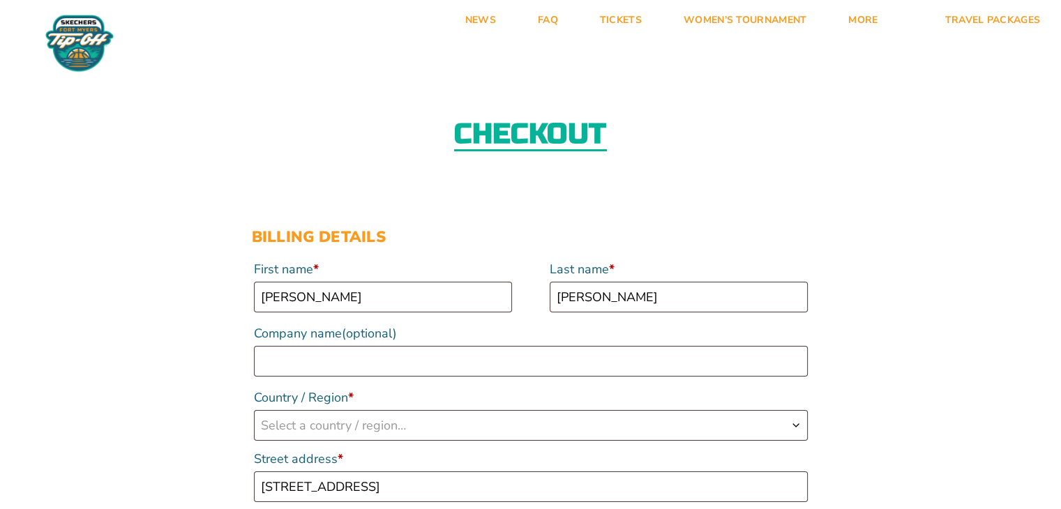
type input "Novi"
type input "48374"
type input "17348124092"
type input "[PERSON_NAME][EMAIL_ADDRESS][PERSON_NAME][DOMAIN_NAME]"
select select "US"
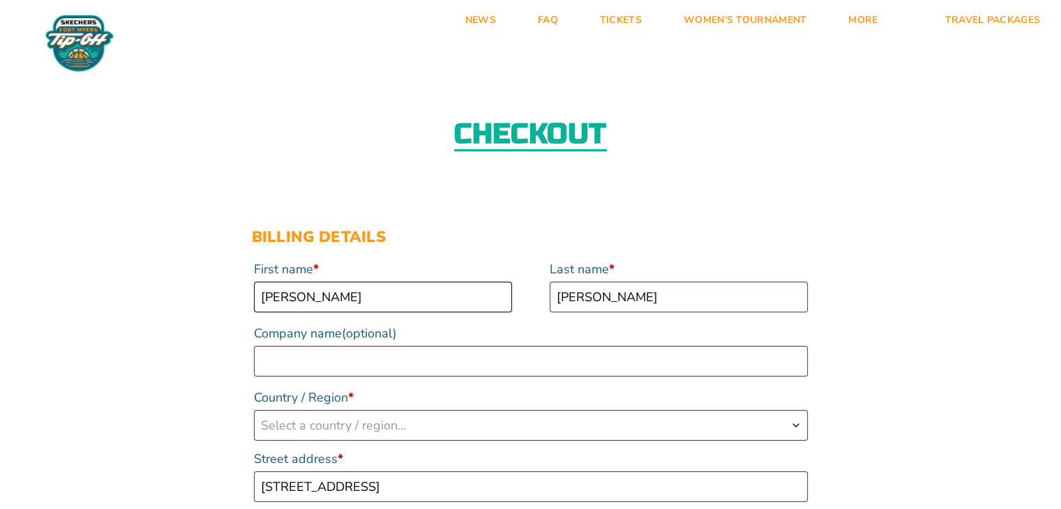
select select "MI"
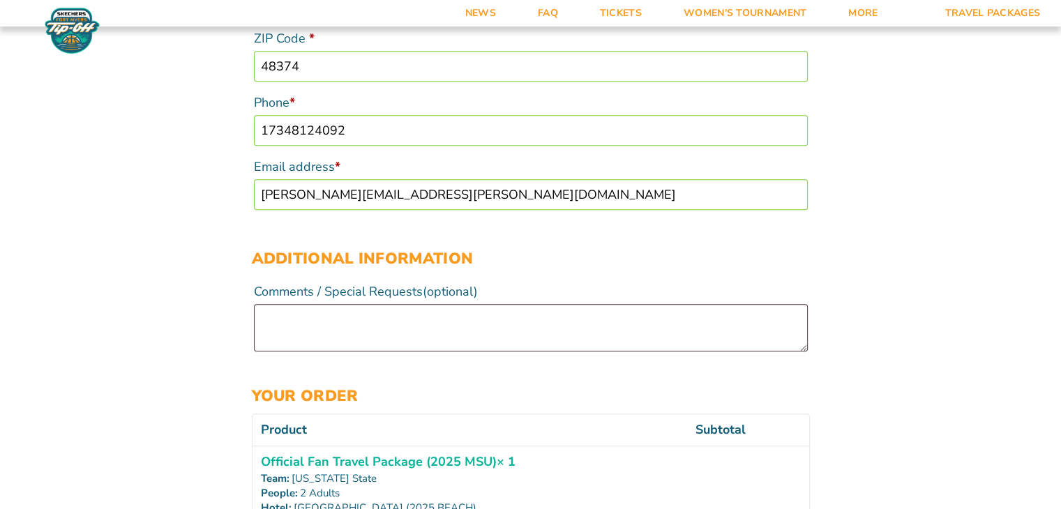
scroll to position [681, 0]
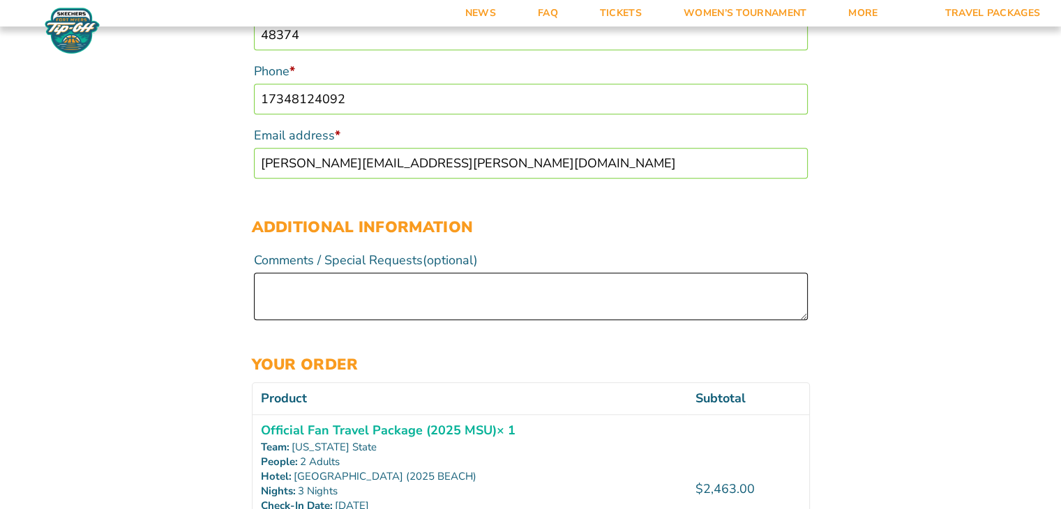
click at [289, 283] on textarea "Comments / Special Requests (optional)" at bounding box center [531, 296] width 554 height 47
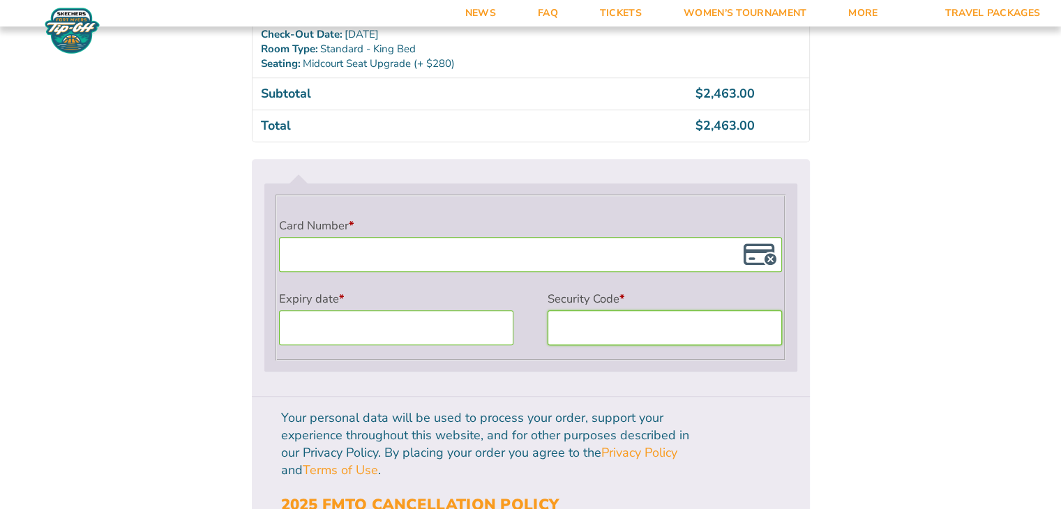
scroll to position [1239, 0]
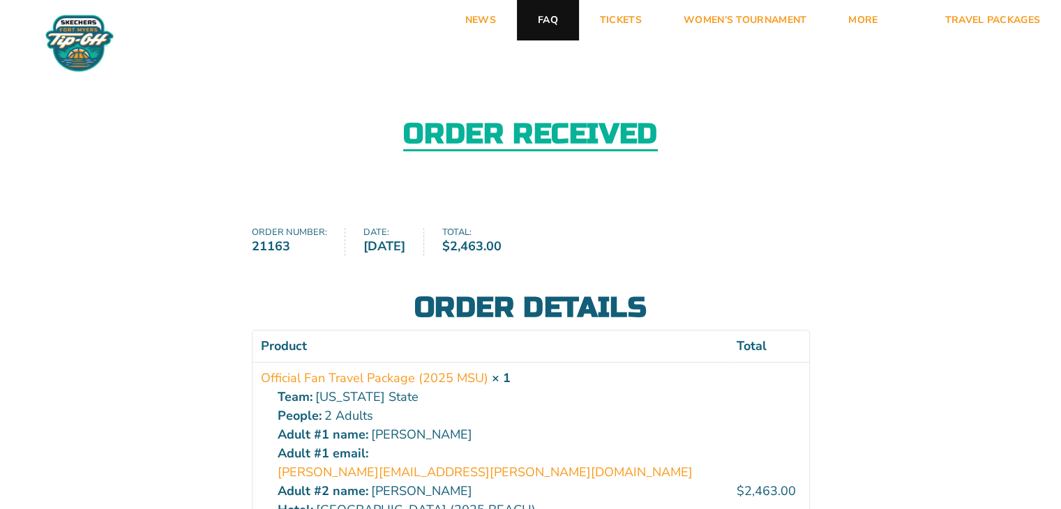
click at [547, 22] on link "FAQ" at bounding box center [548, 20] width 62 height 40
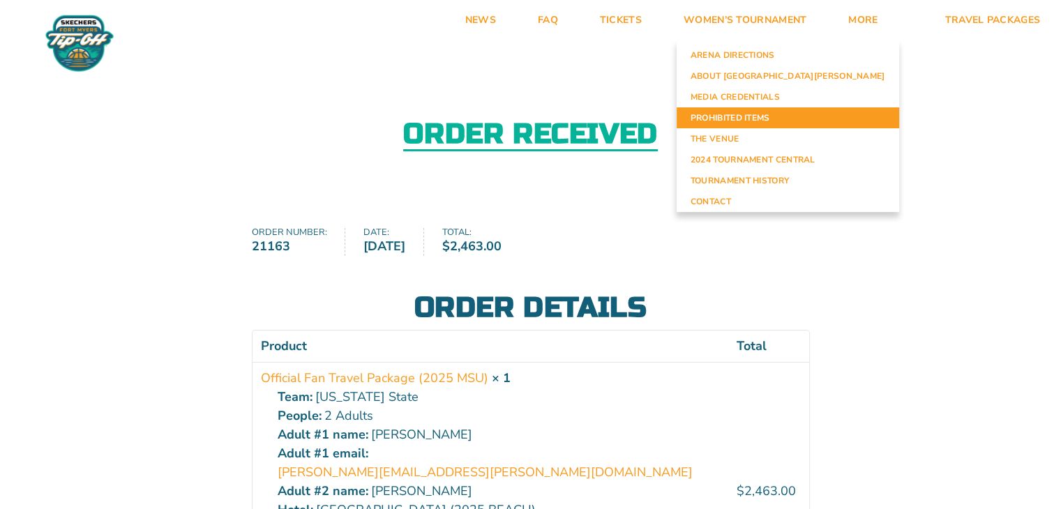
click at [782, 115] on link "Prohibited Items" at bounding box center [788, 117] width 223 height 21
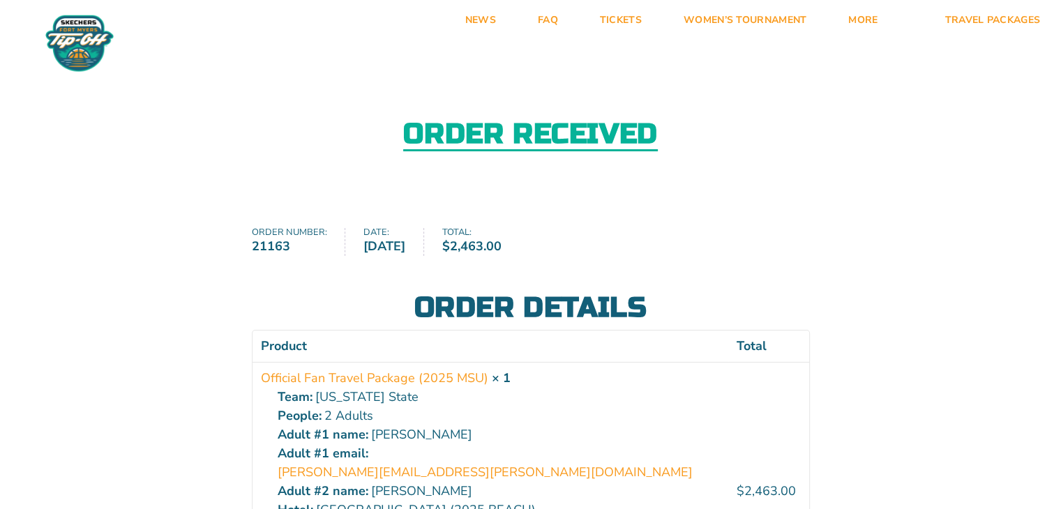
click at [895, 255] on div "Order received Order number: 21163 Date: [DATE] Total: $ 2,463.00 Order details…" at bounding box center [530, 460] width 1061 height 801
